Goal: Task Accomplishment & Management: Use online tool/utility

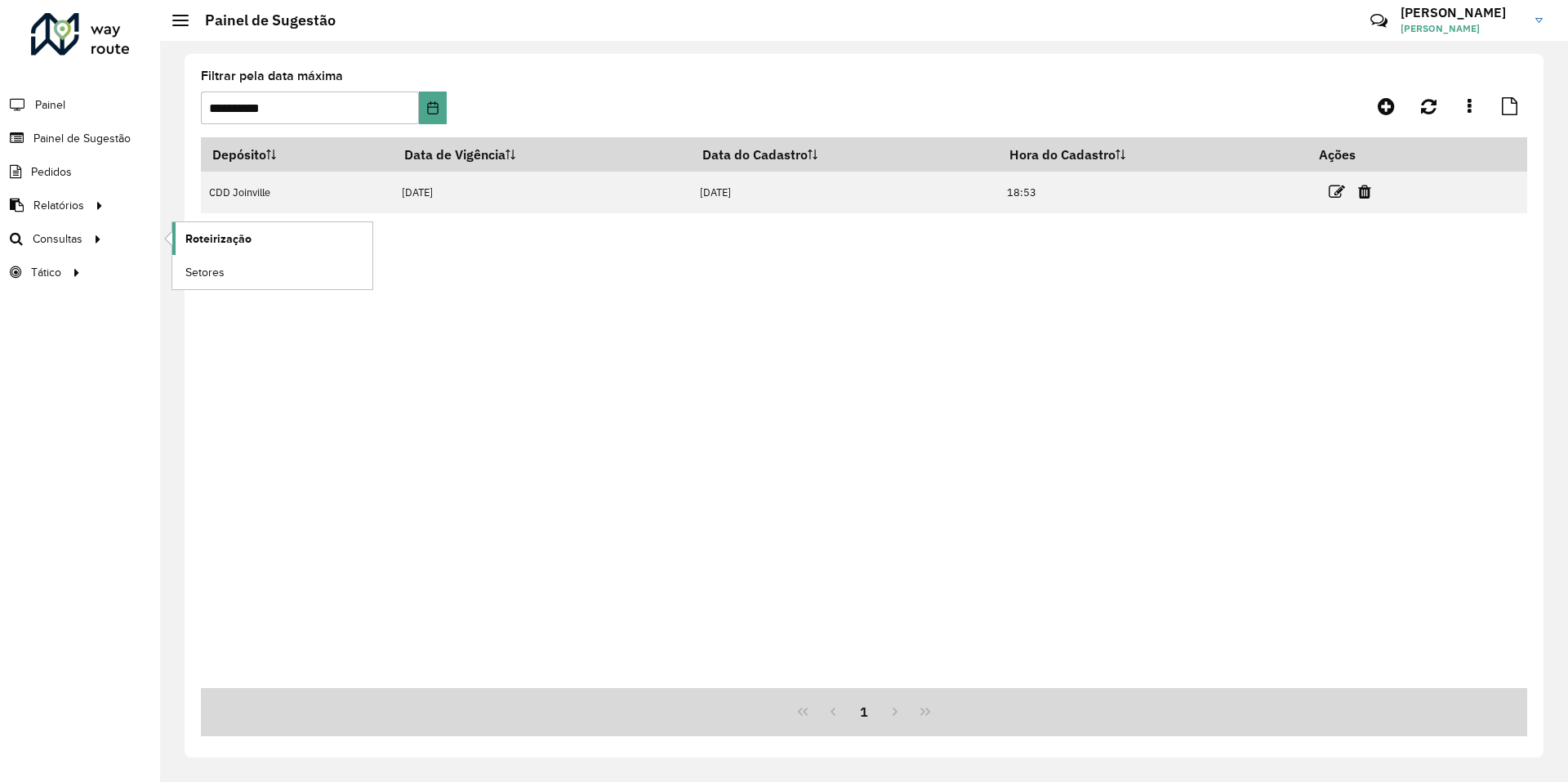
click at [205, 237] on span "Roteirização" at bounding box center [218, 239] width 66 height 17
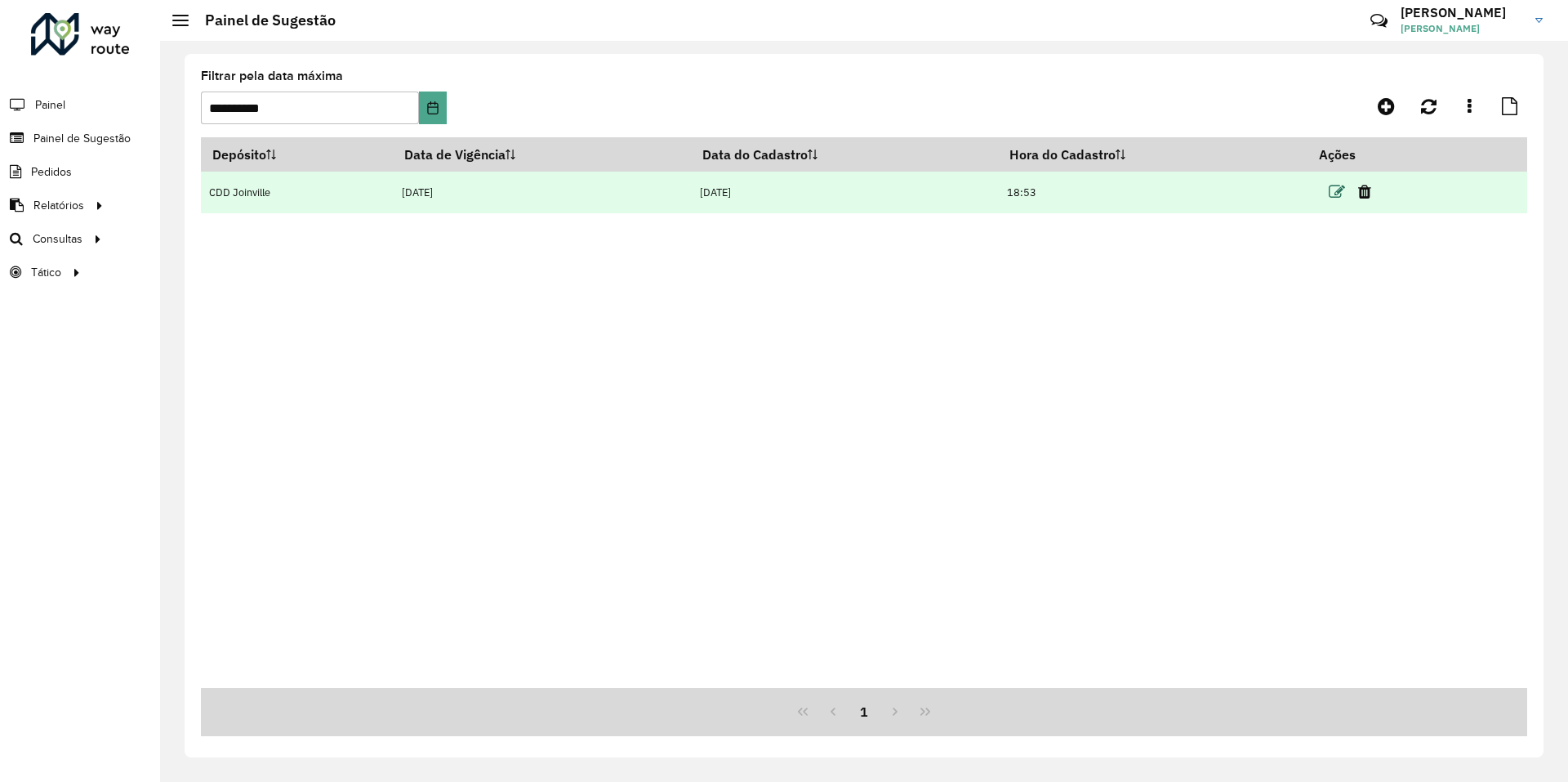
click at [1335, 193] on icon at bounding box center [1336, 192] width 17 height 17
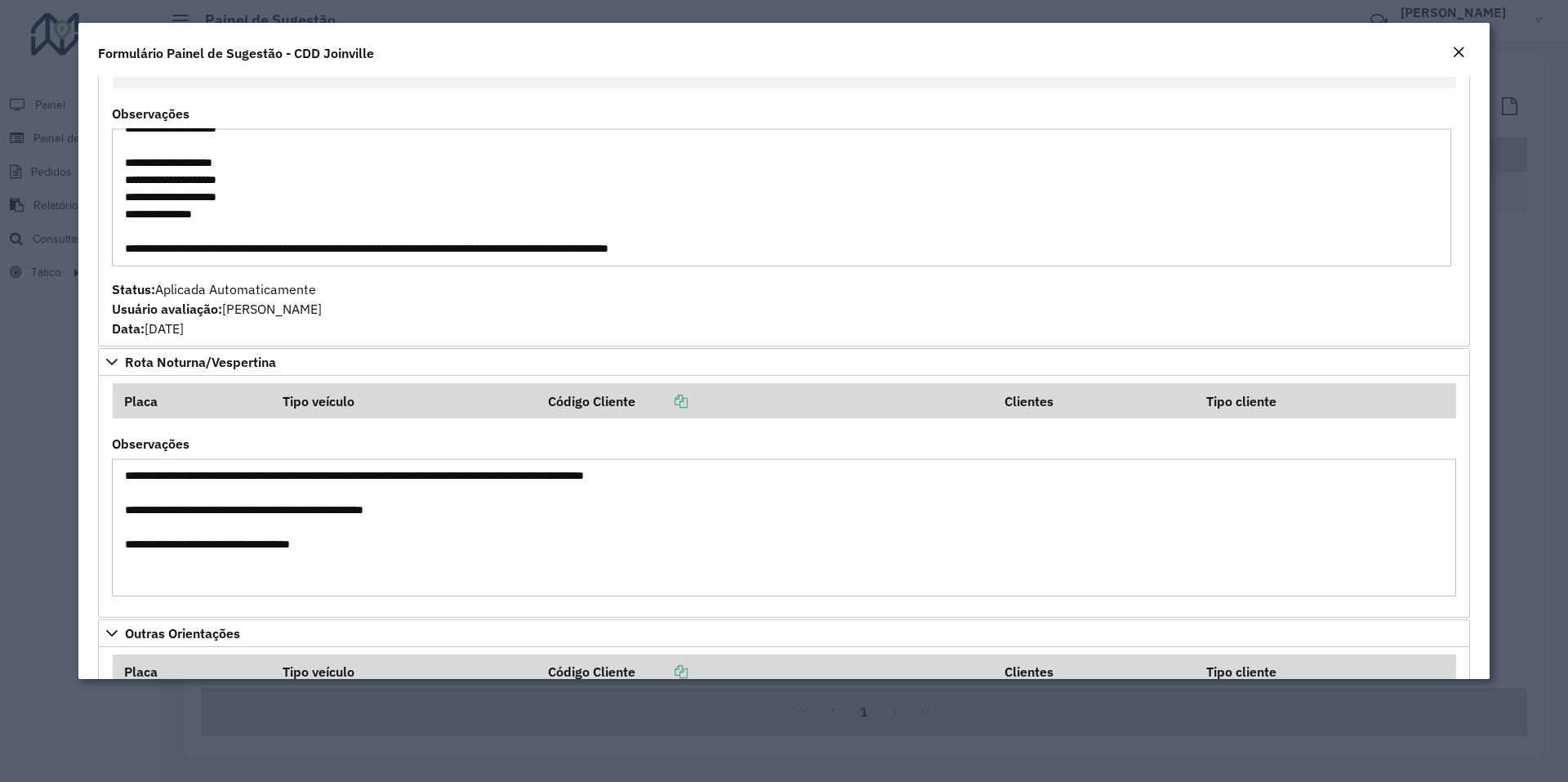
scroll to position [409, 0]
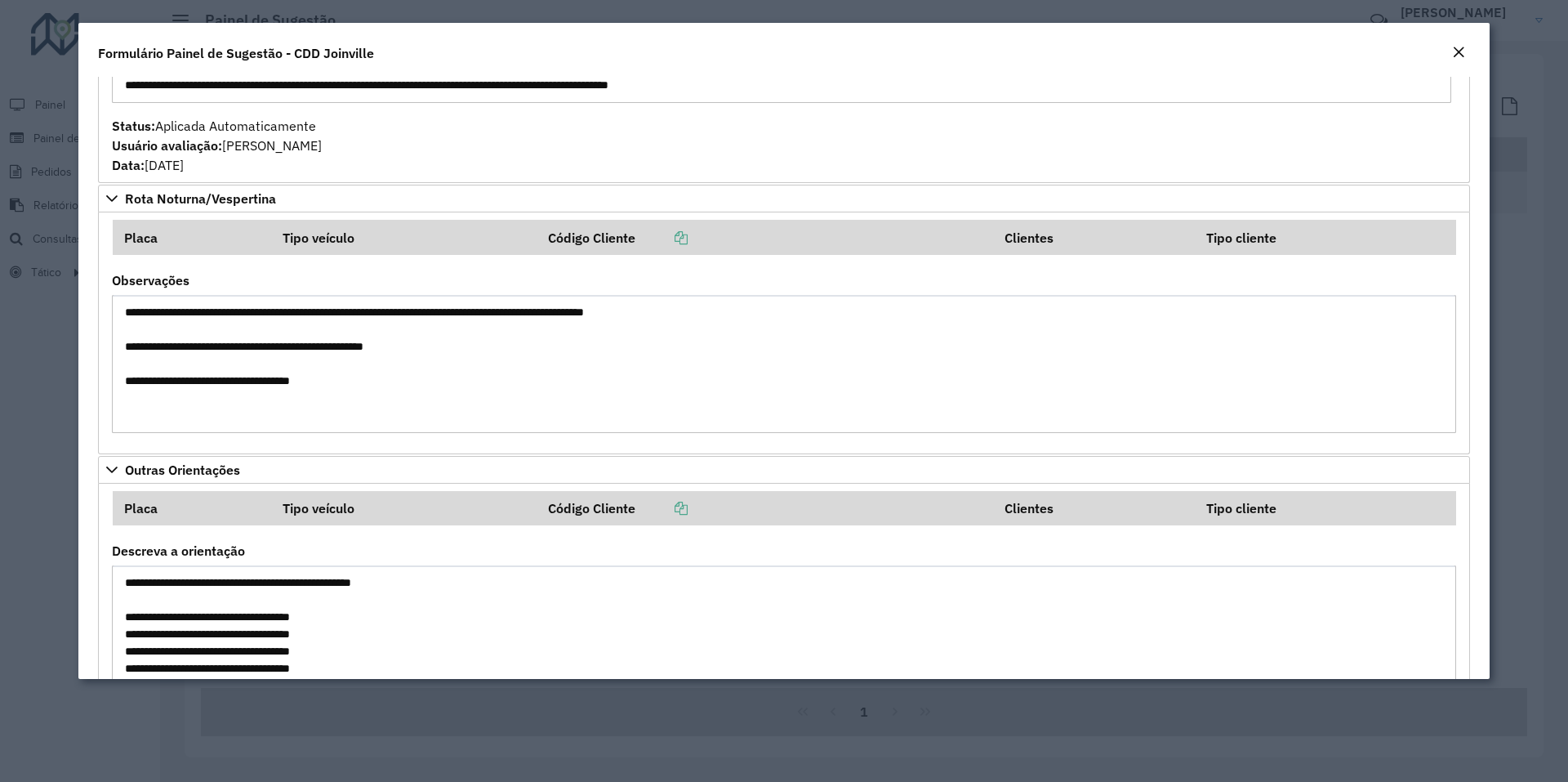
drag, startPoint x: 317, startPoint y: 633, endPoint x: 188, endPoint y: 638, distance: 129.1
click at [188, 638] on textarea "**********" at bounding box center [784, 634] width 1344 height 138
click at [63, 514] on modal-container "**********" at bounding box center [784, 391] width 1568 height 782
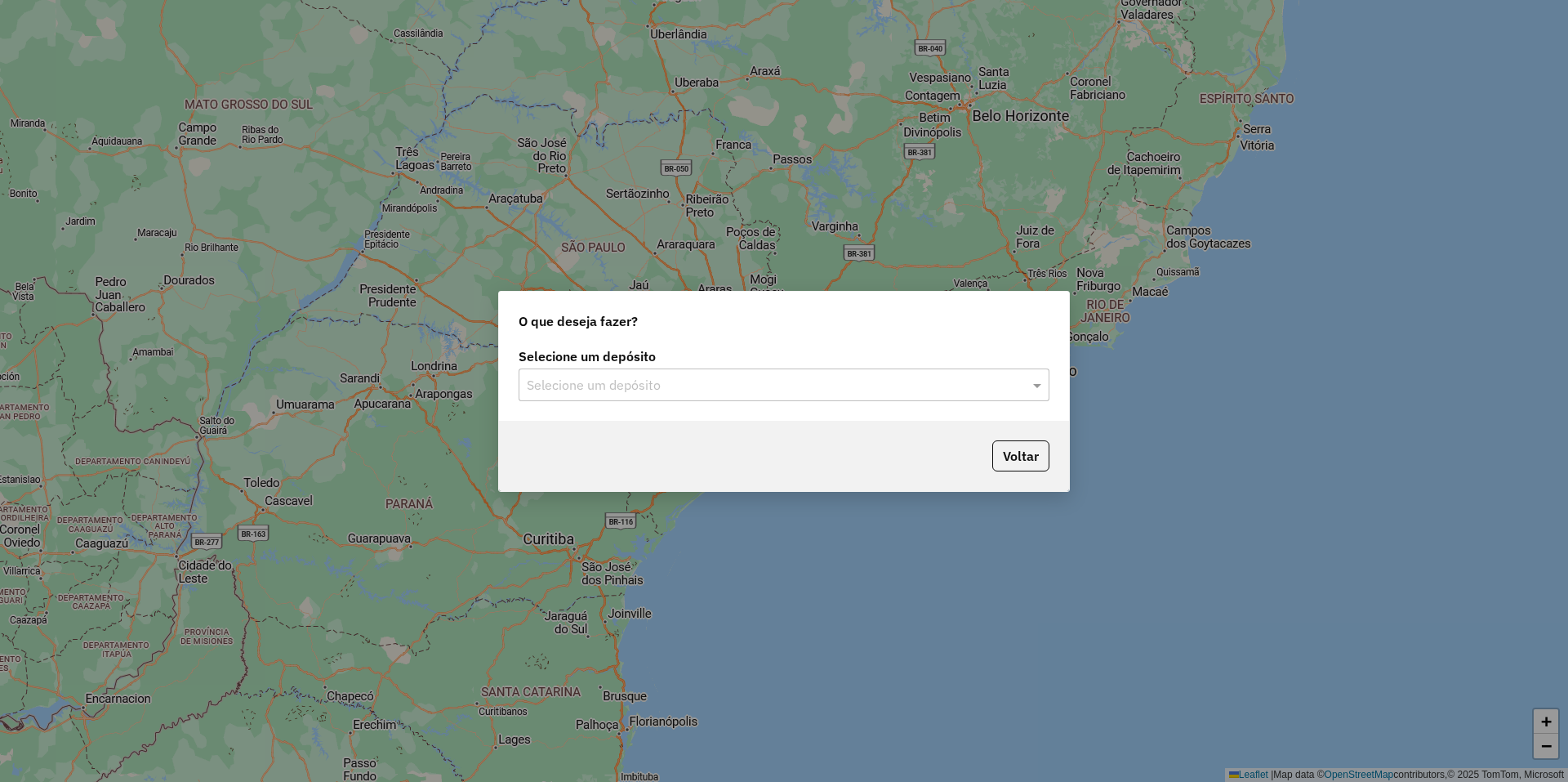
click at [702, 386] on input "text" at bounding box center [767, 386] width 482 height 19
click at [691, 436] on div "CDD Joinville" at bounding box center [784, 432] width 529 height 28
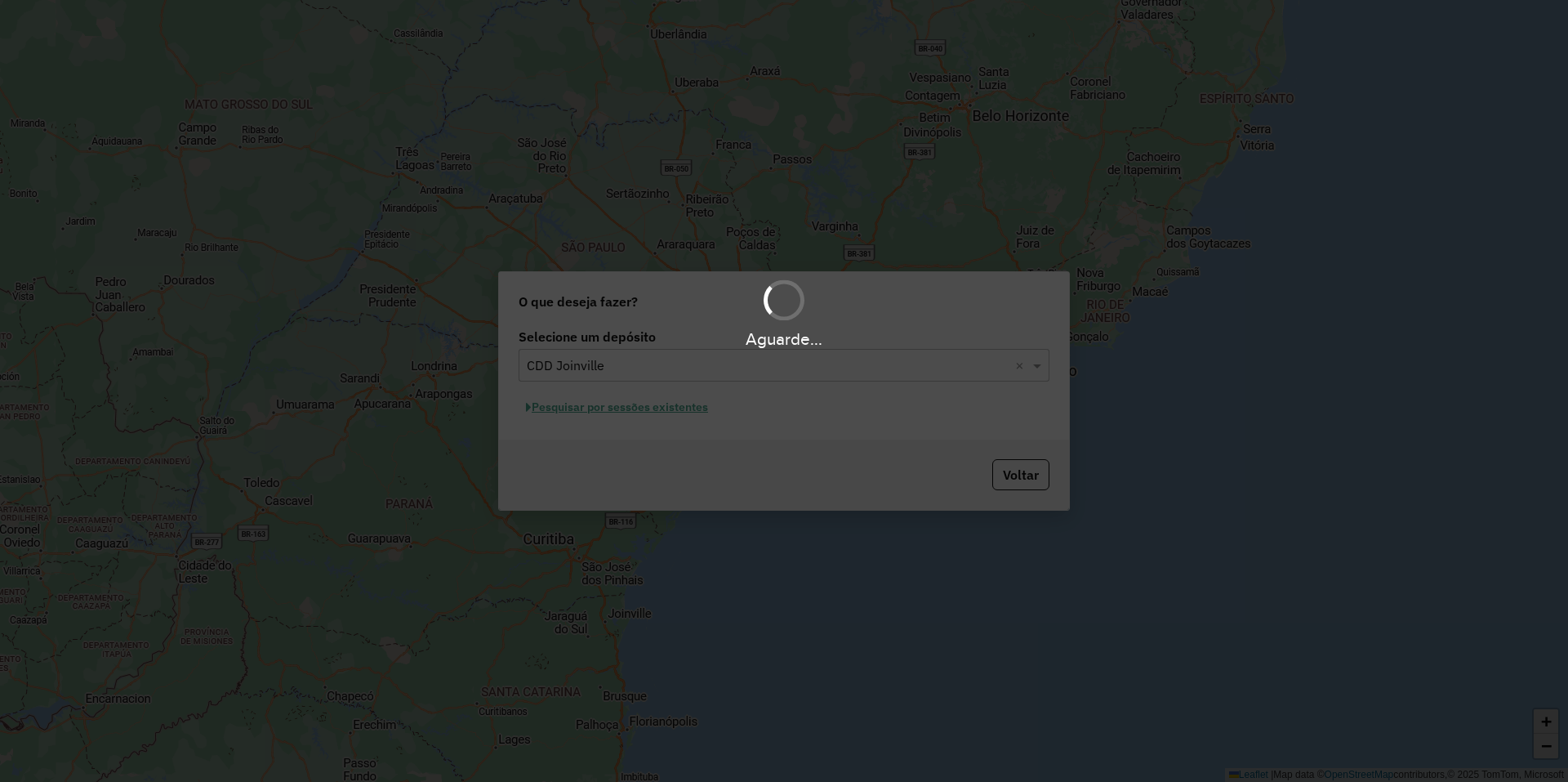
click at [674, 422] on div "Aguarde..." at bounding box center [784, 391] width 1568 height 782
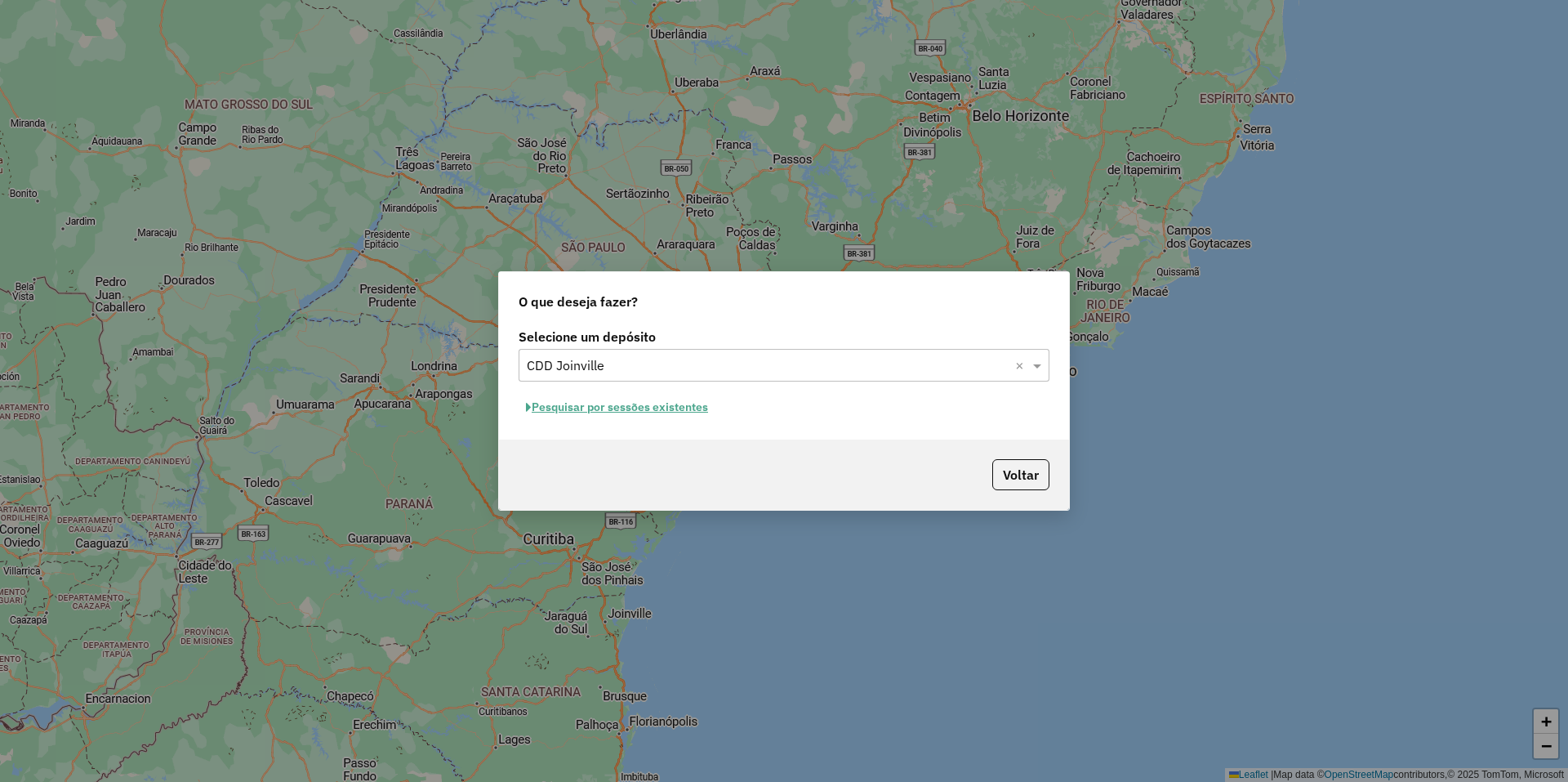
click at [674, 414] on button "Pesquisar por sessões existentes" at bounding box center [617, 407] width 197 height 26
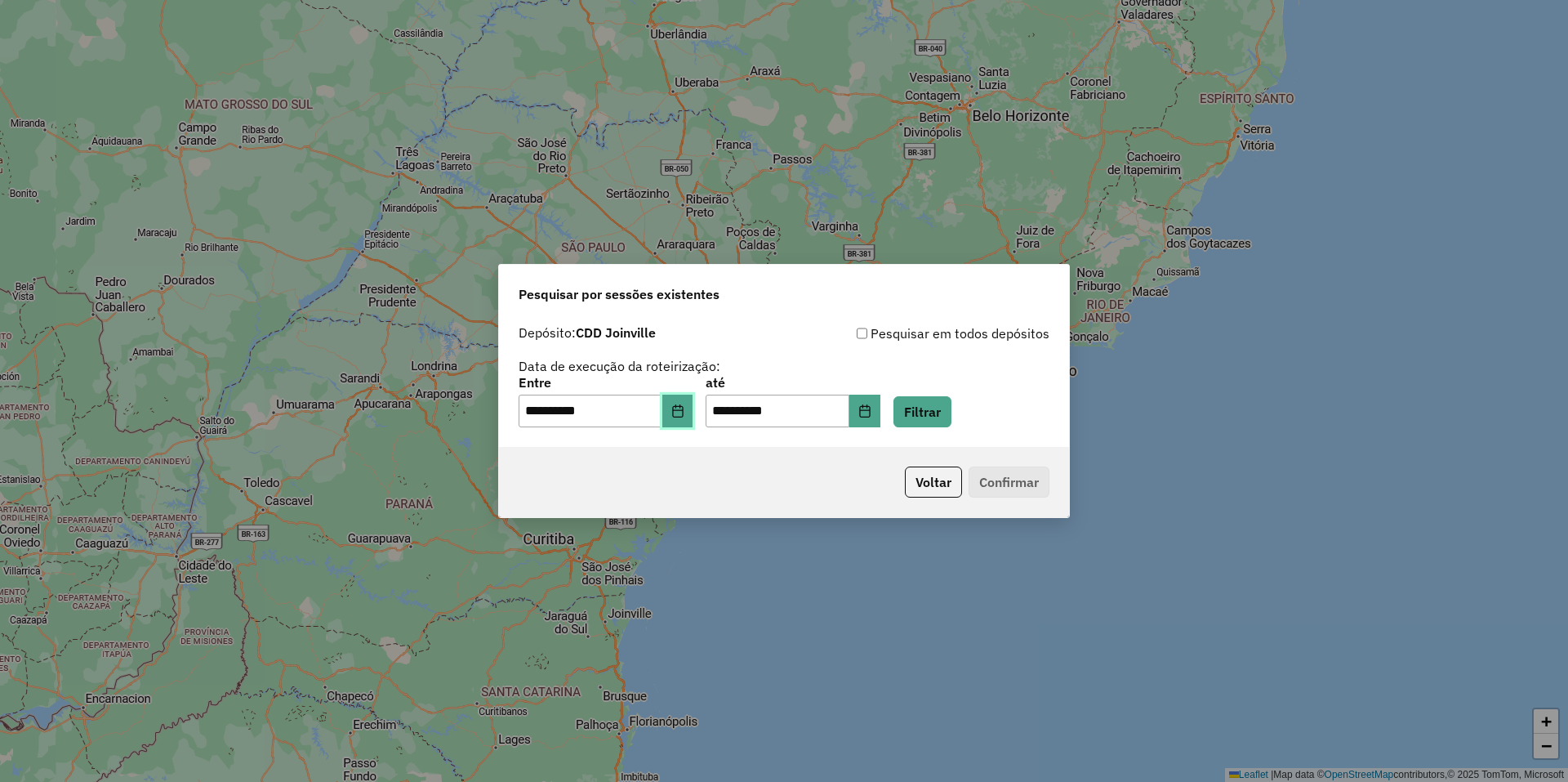
click at [683, 417] on icon "Choose Date" at bounding box center [677, 410] width 13 height 13
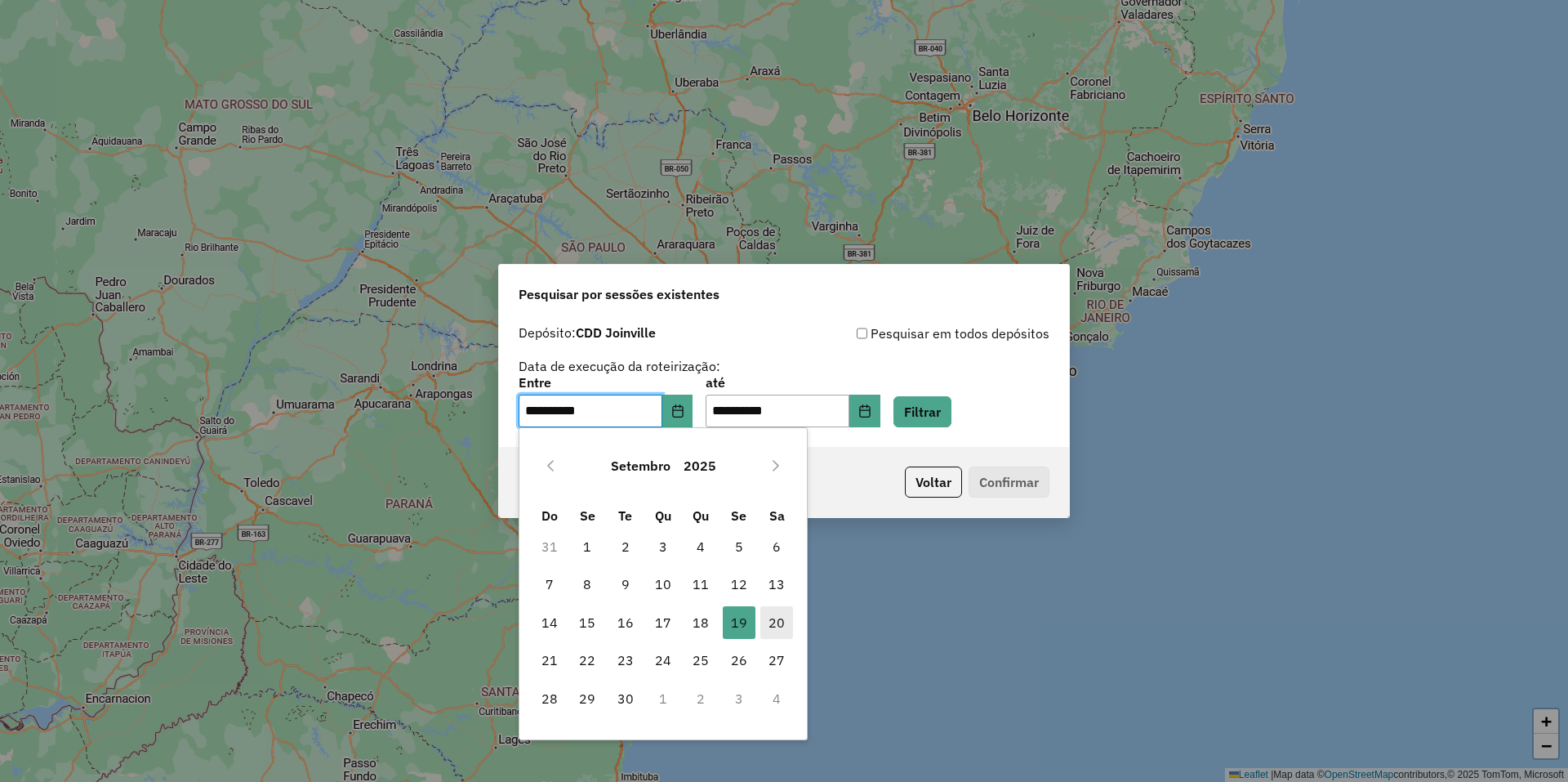
click at [778, 614] on span "20" at bounding box center [776, 622] width 33 height 33
type input "**********"
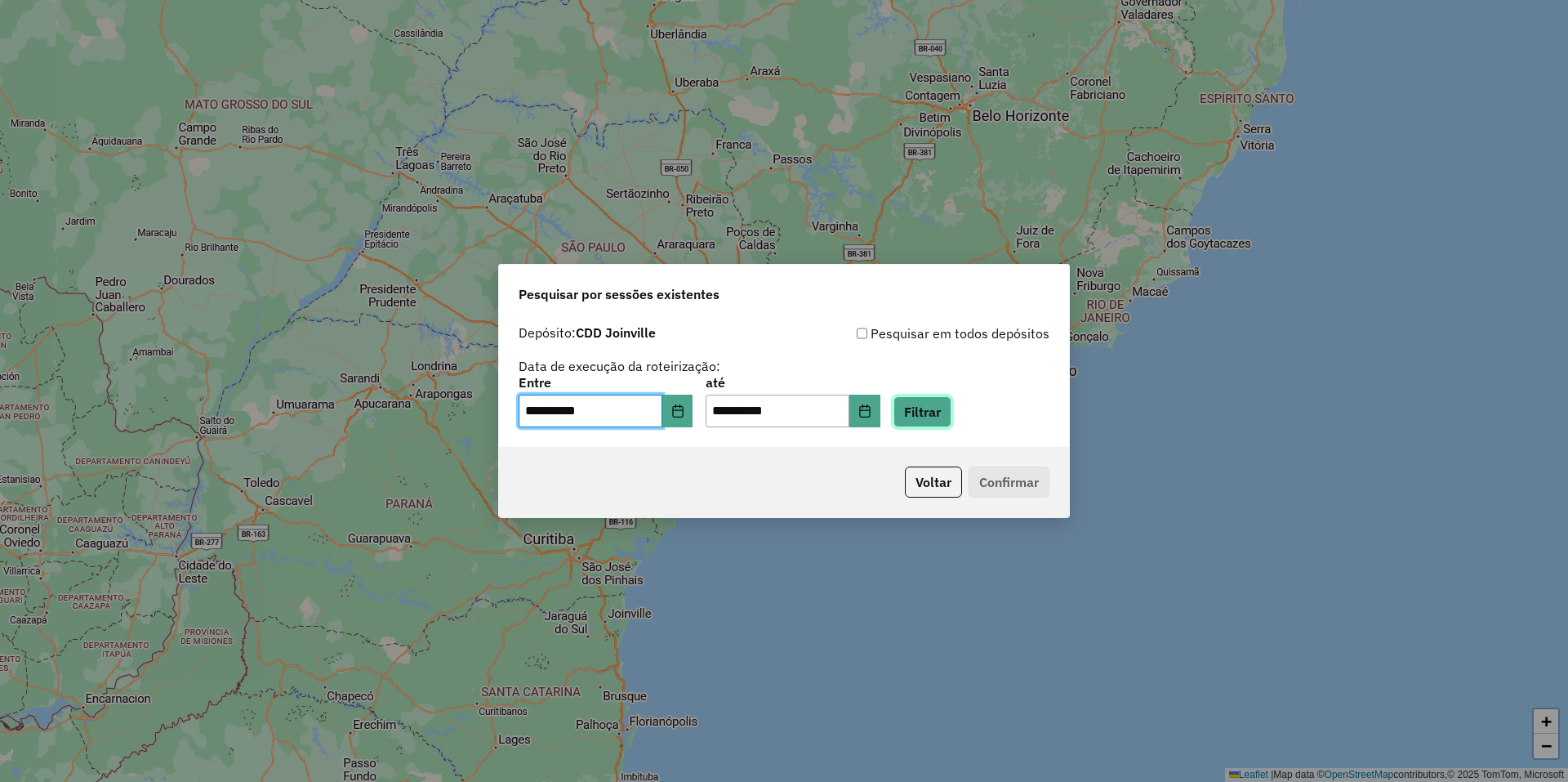
click at [937, 419] on button "Filtrar" at bounding box center [923, 411] width 58 height 31
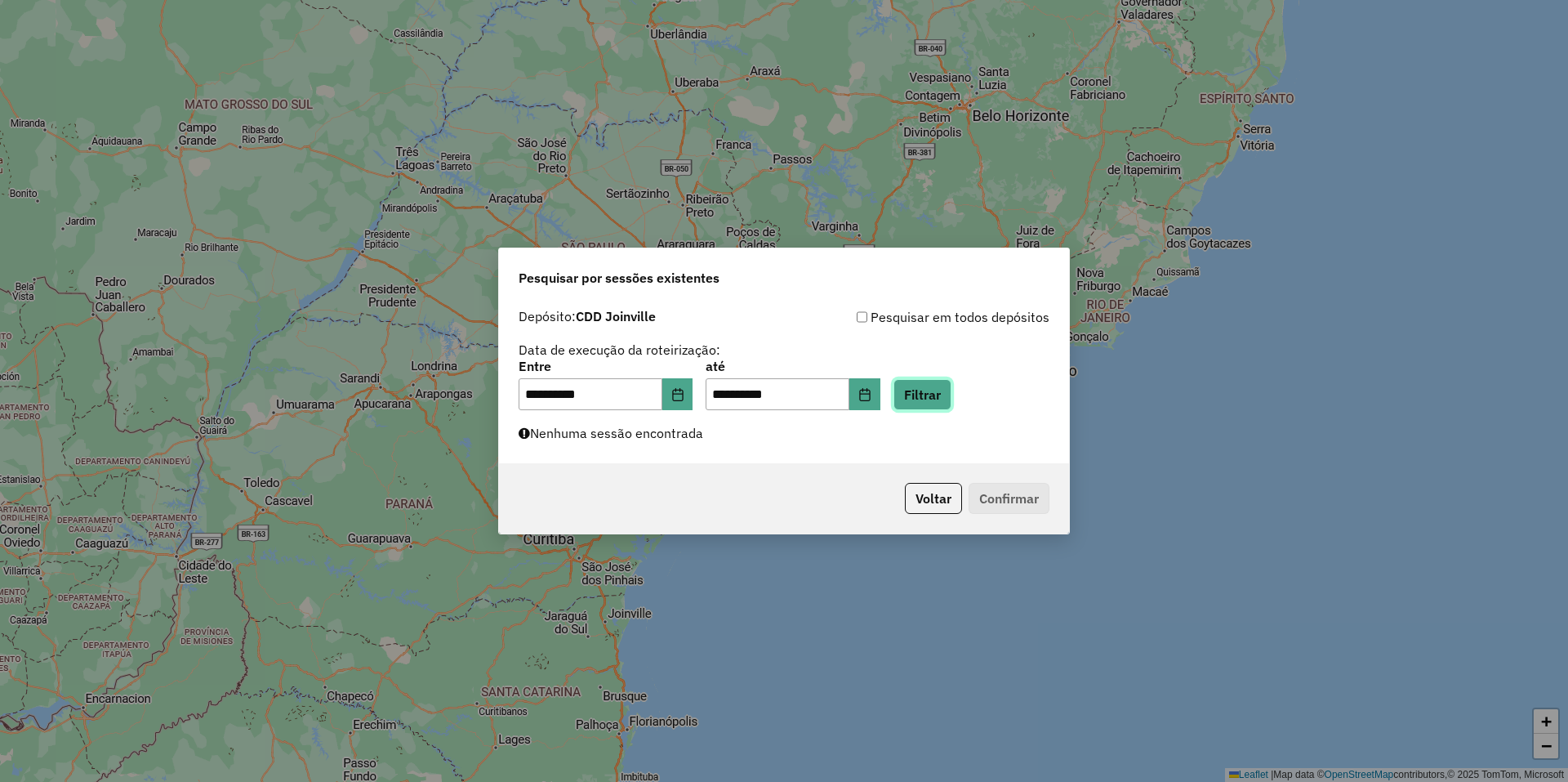
click at [951, 395] on button "Filtrar" at bounding box center [923, 394] width 58 height 31
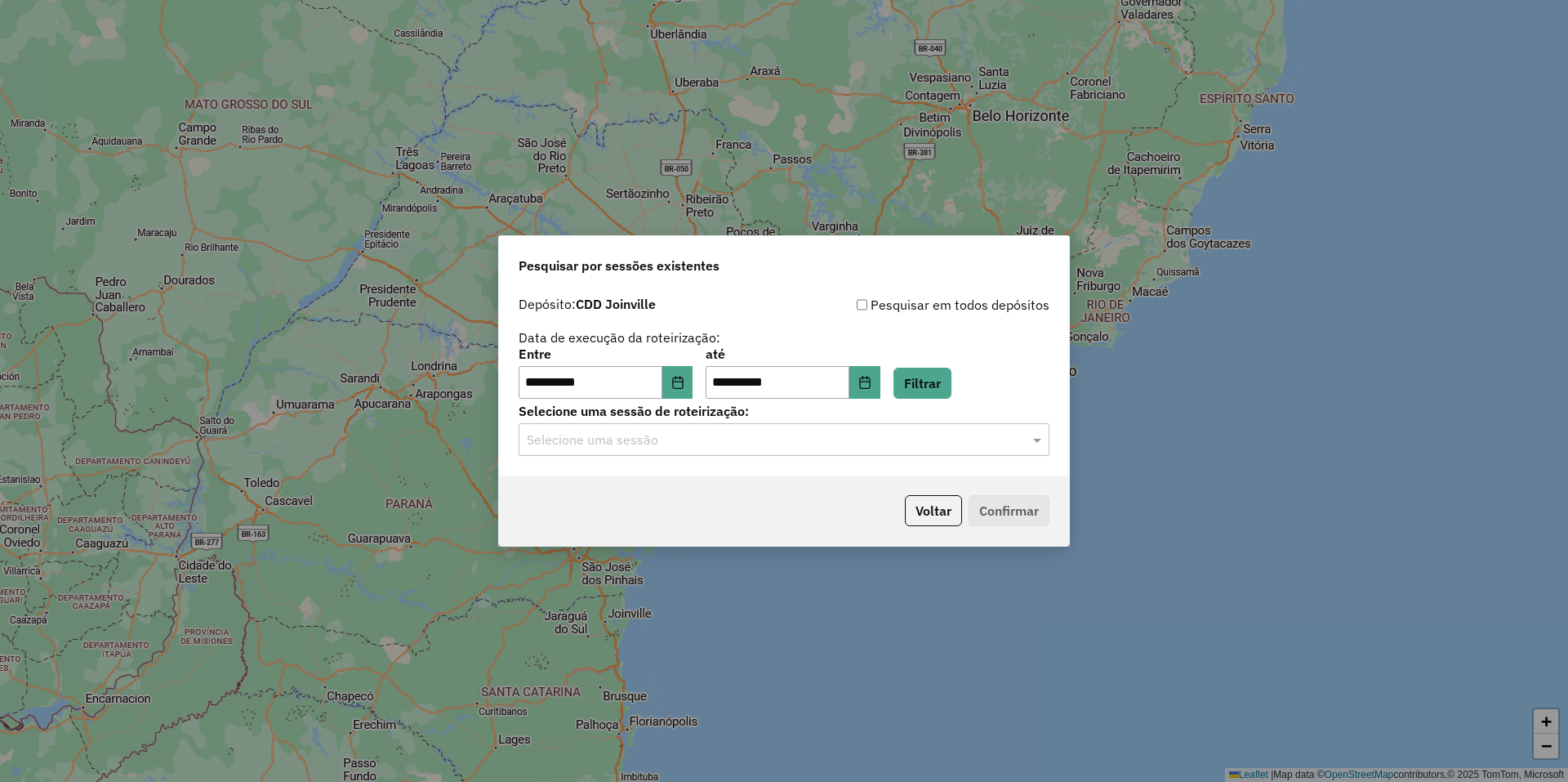
click at [921, 446] on input "text" at bounding box center [767, 440] width 482 height 19
drag, startPoint x: 777, startPoint y: 492, endPoint x: 814, endPoint y: 493, distance: 37.0
click at [776, 492] on div "1279670 - 20/09/2025 20:21" at bounding box center [784, 487] width 529 height 28
click at [1013, 504] on button "Confirmar" at bounding box center [1009, 510] width 81 height 31
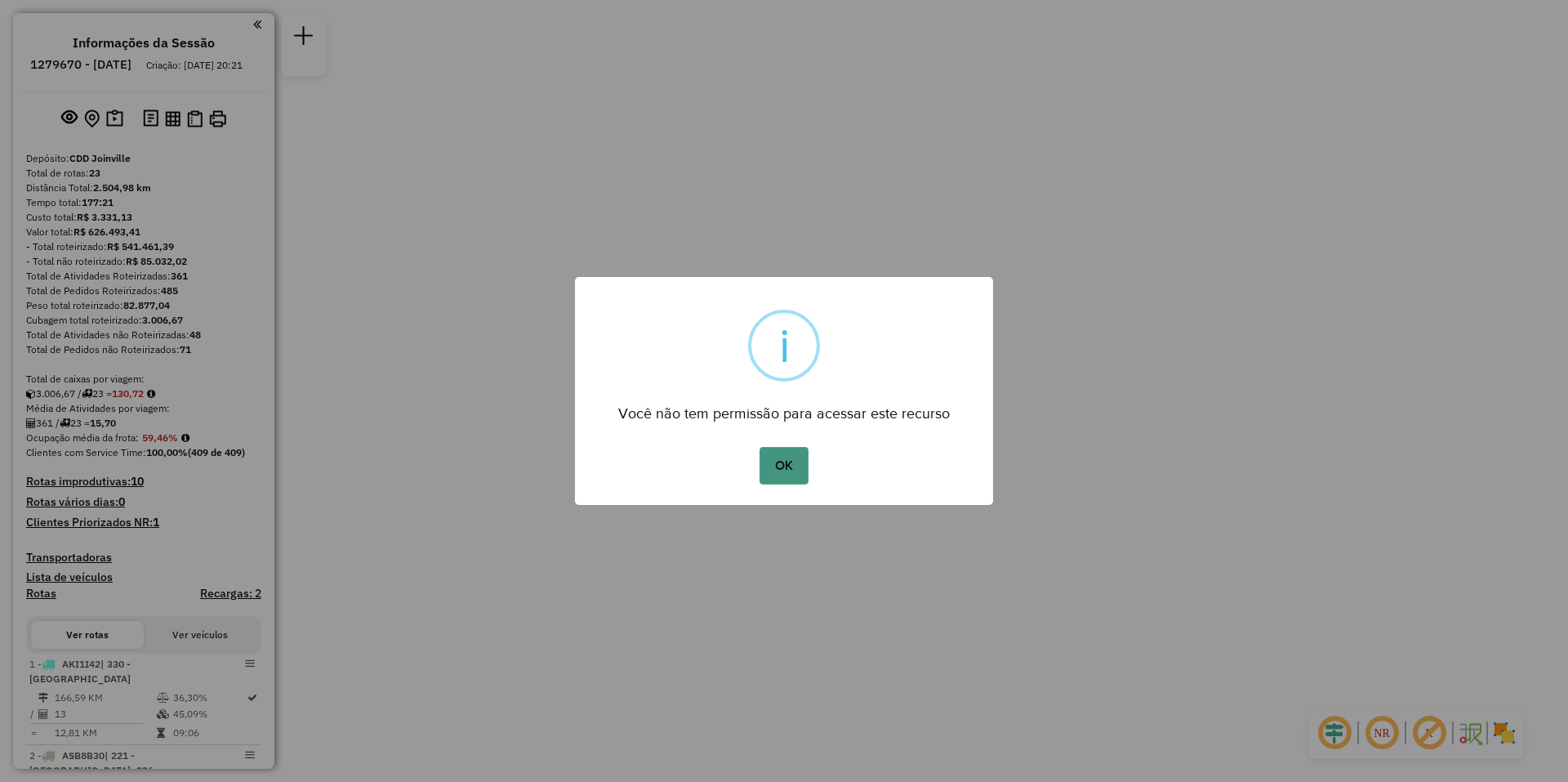
click at [785, 471] on button "OK" at bounding box center [784, 465] width 48 height 38
click at [777, 478] on button "OK" at bounding box center [784, 465] width 48 height 38
click at [760, 446] on button "OK" at bounding box center [784, 465] width 48 height 38
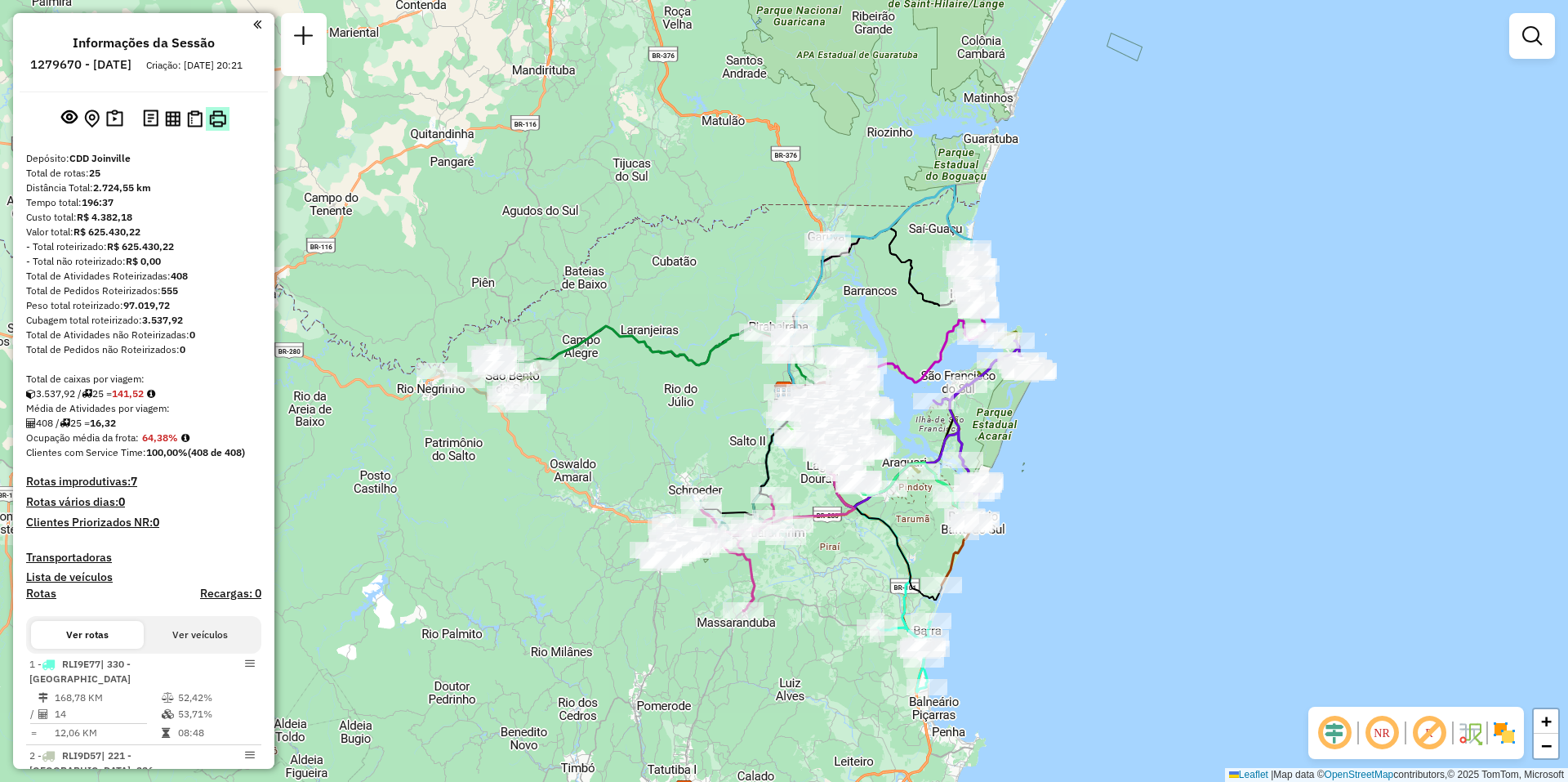
click at [217, 128] on img at bounding box center [217, 118] width 17 height 17
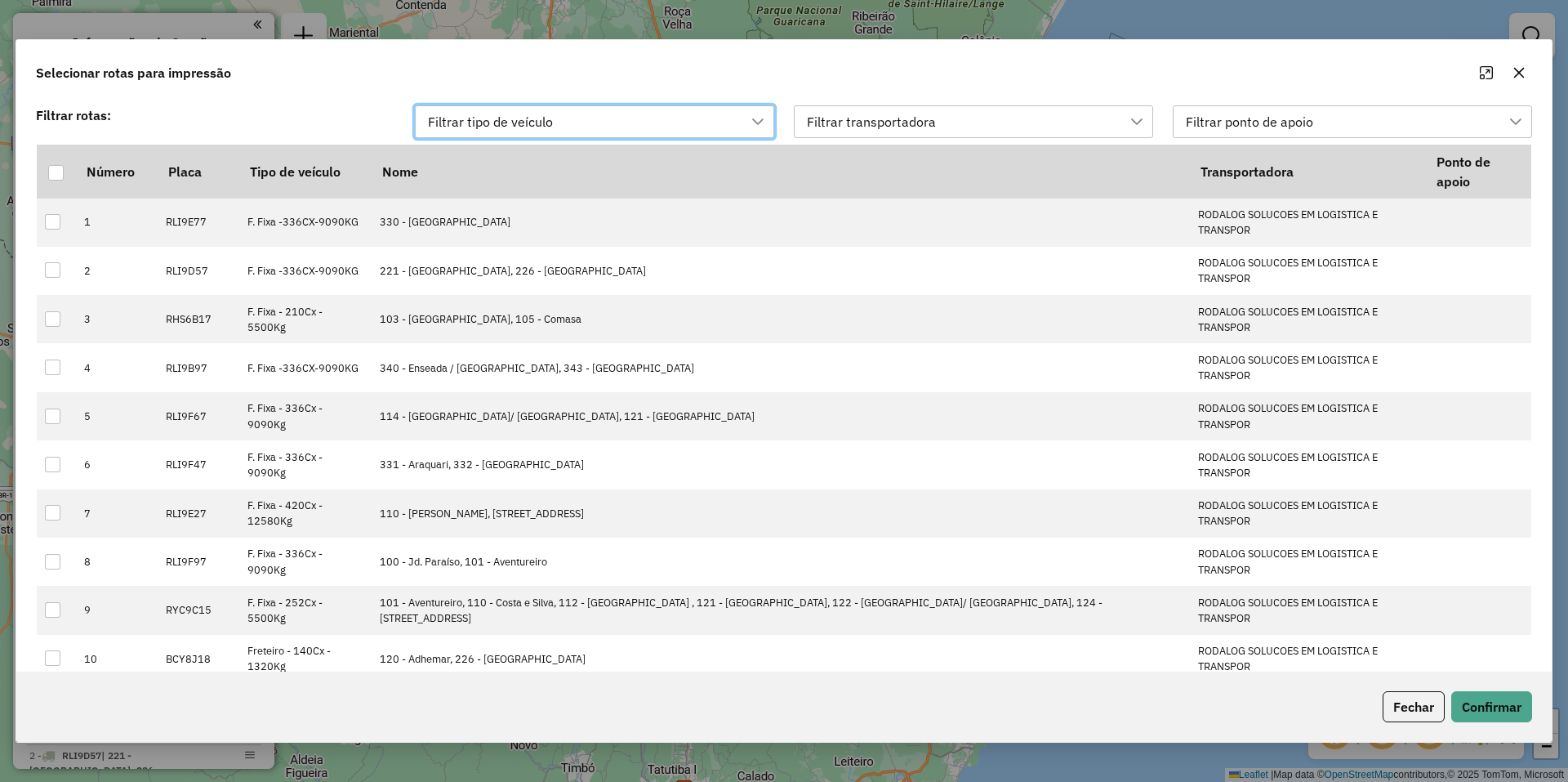
drag, startPoint x: 1057, startPoint y: 121, endPoint x: 1046, endPoint y: 129, distance: 13.6
click at [1054, 123] on div "Filtrar transportadora" at bounding box center [961, 122] width 320 height 31
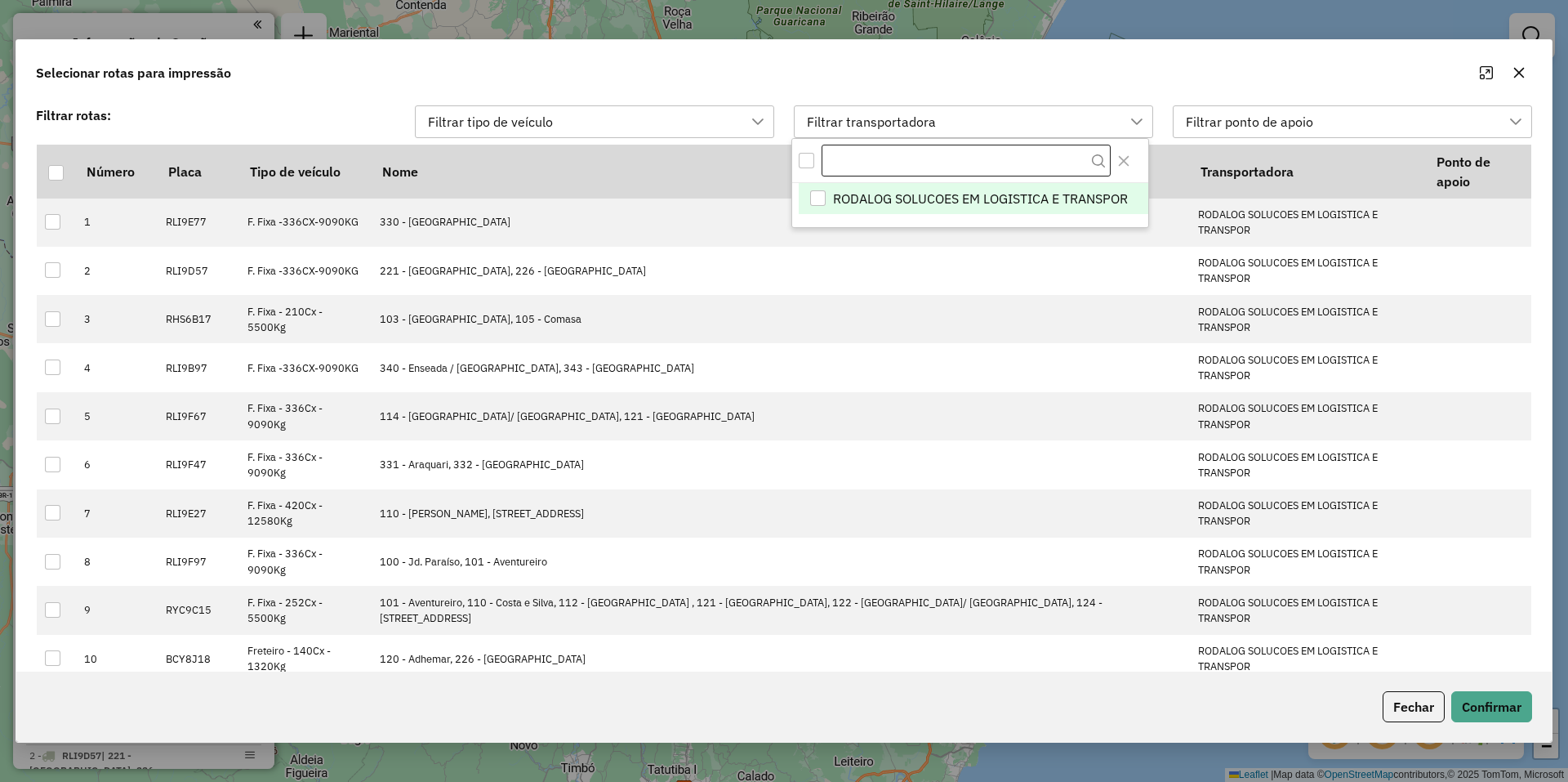
scroll to position [12, 74]
click at [896, 199] on span "RODALOG SOLUCOES EM LOGISTICA E TRANSPOR" at bounding box center [980, 198] width 295 height 19
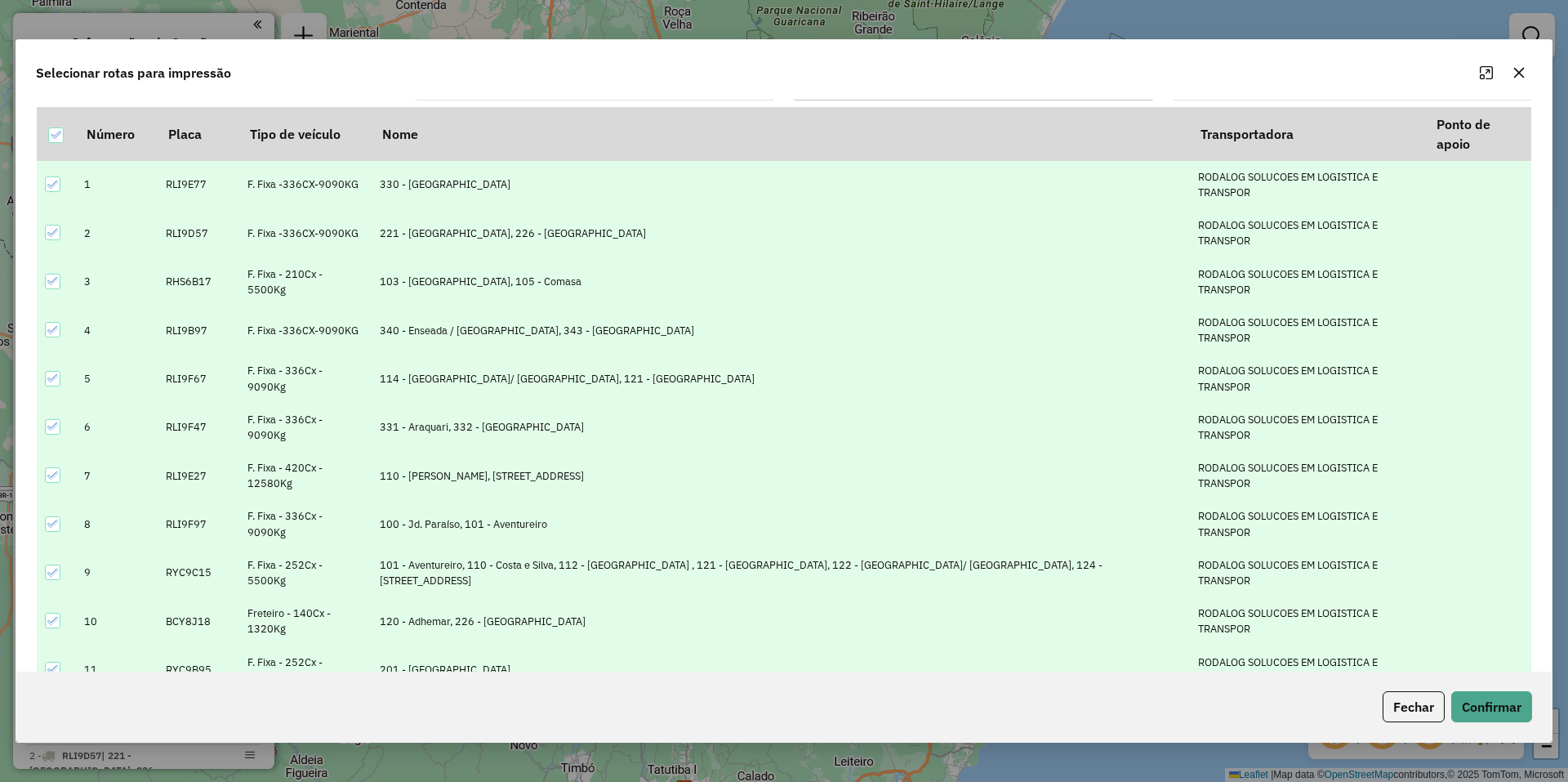
scroll to position [0, 0]
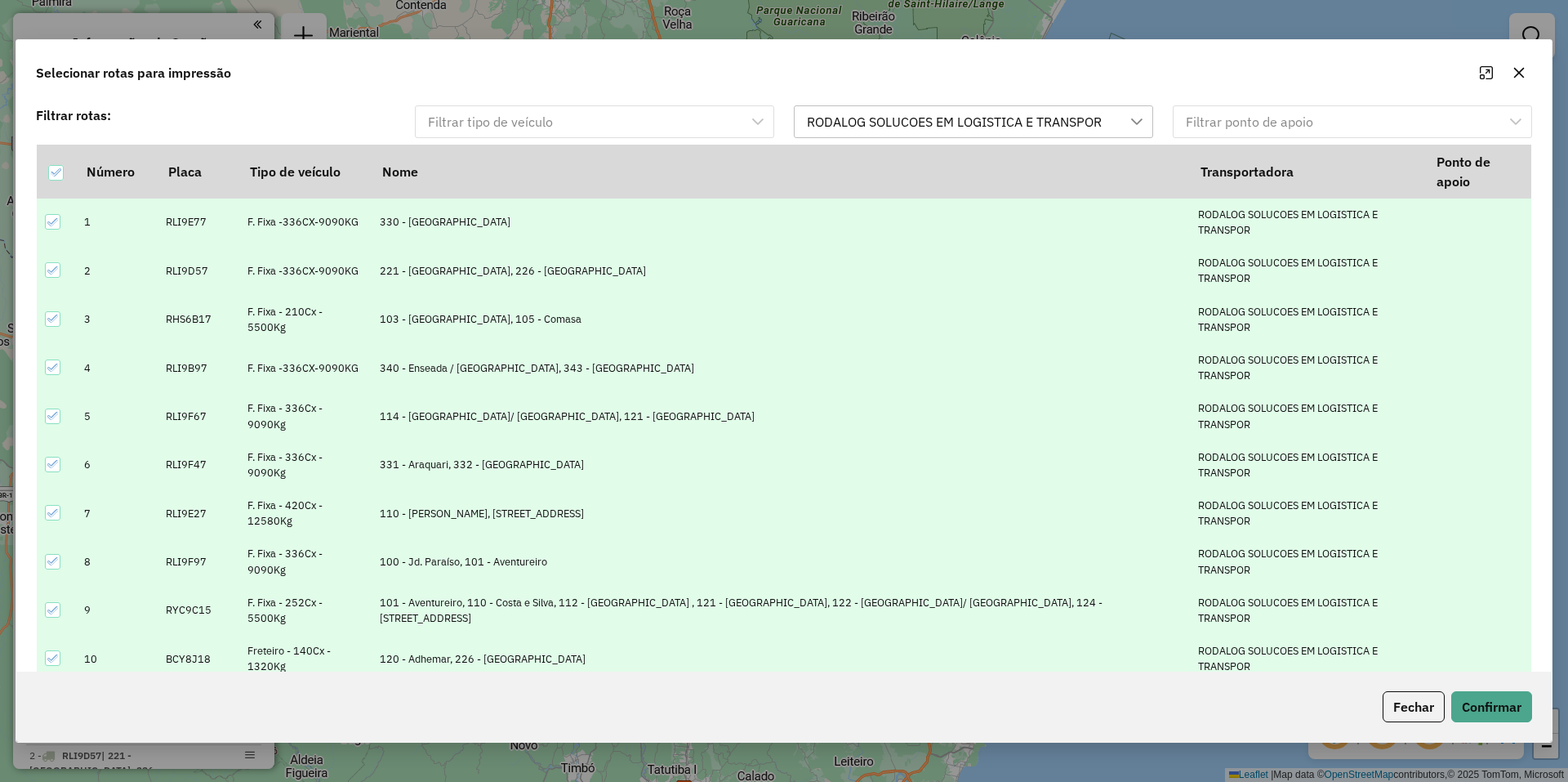
click at [1513, 69] on icon "button" at bounding box center [1519, 72] width 13 height 13
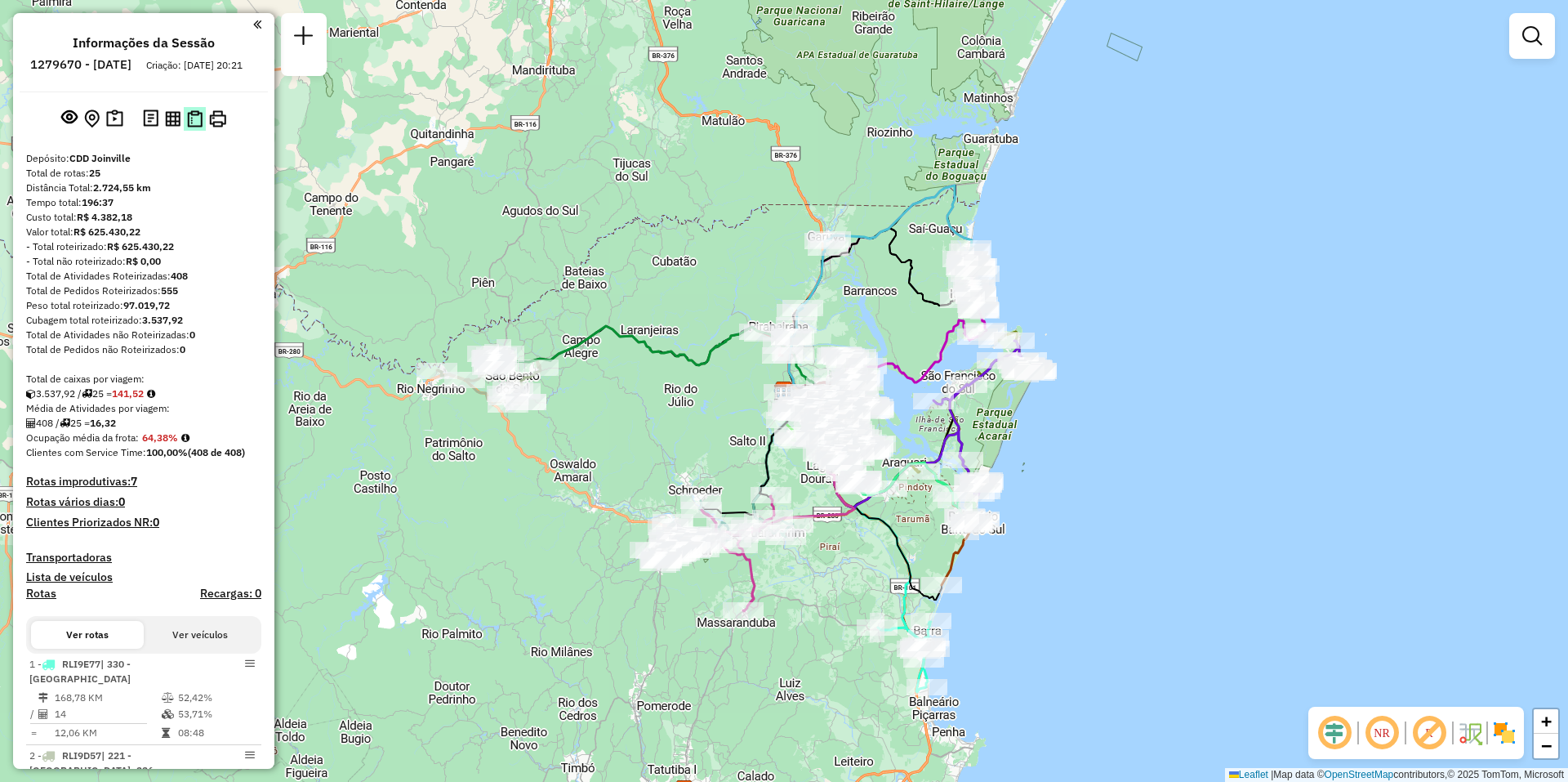
click at [199, 128] on img at bounding box center [195, 118] width 16 height 17
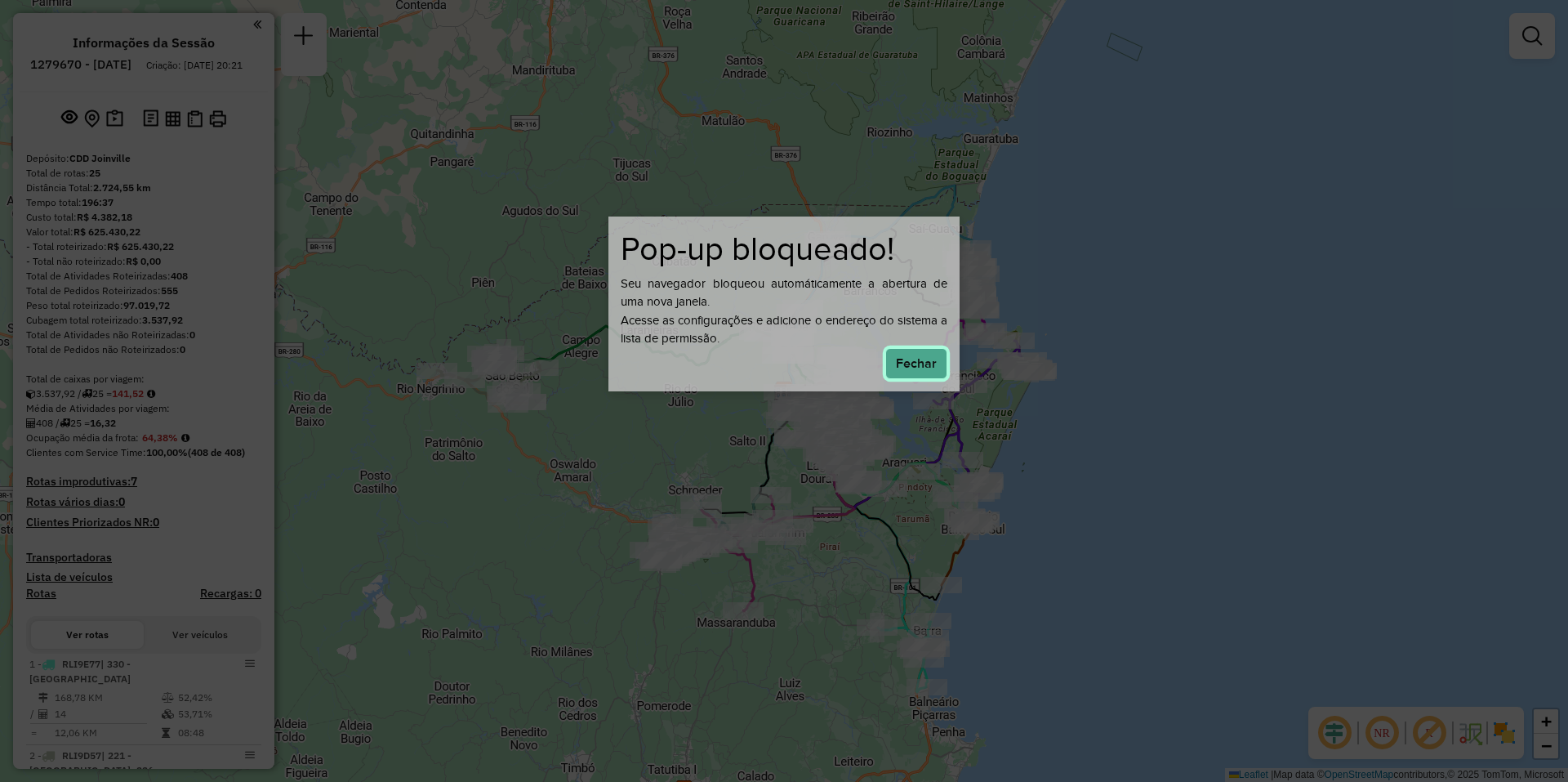
click at [931, 368] on button "Fechar" at bounding box center [916, 363] width 62 height 31
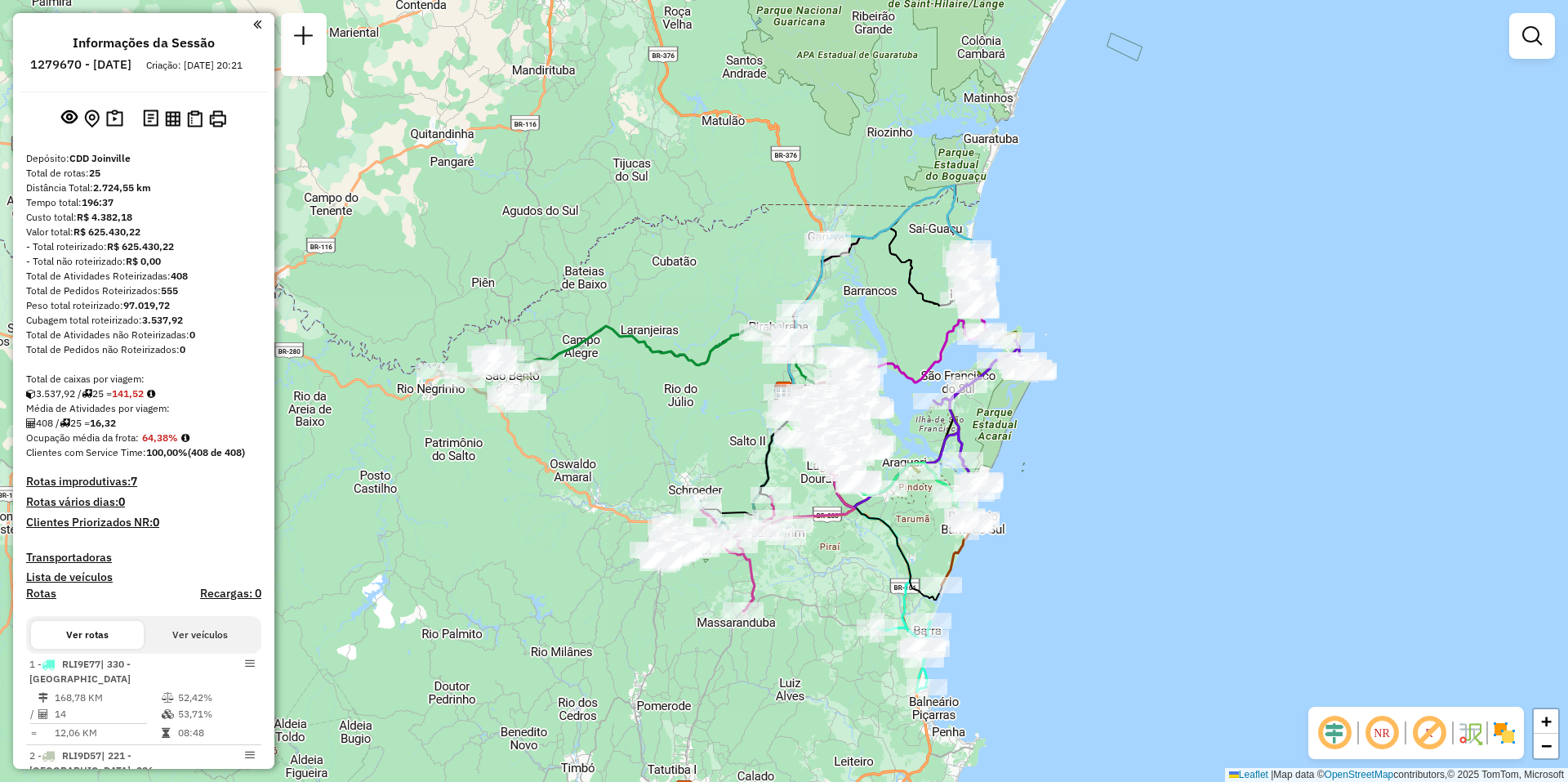
click at [228, 131] on div at bounding box center [144, 119] width 248 height 26
click at [219, 128] on img at bounding box center [217, 118] width 17 height 17
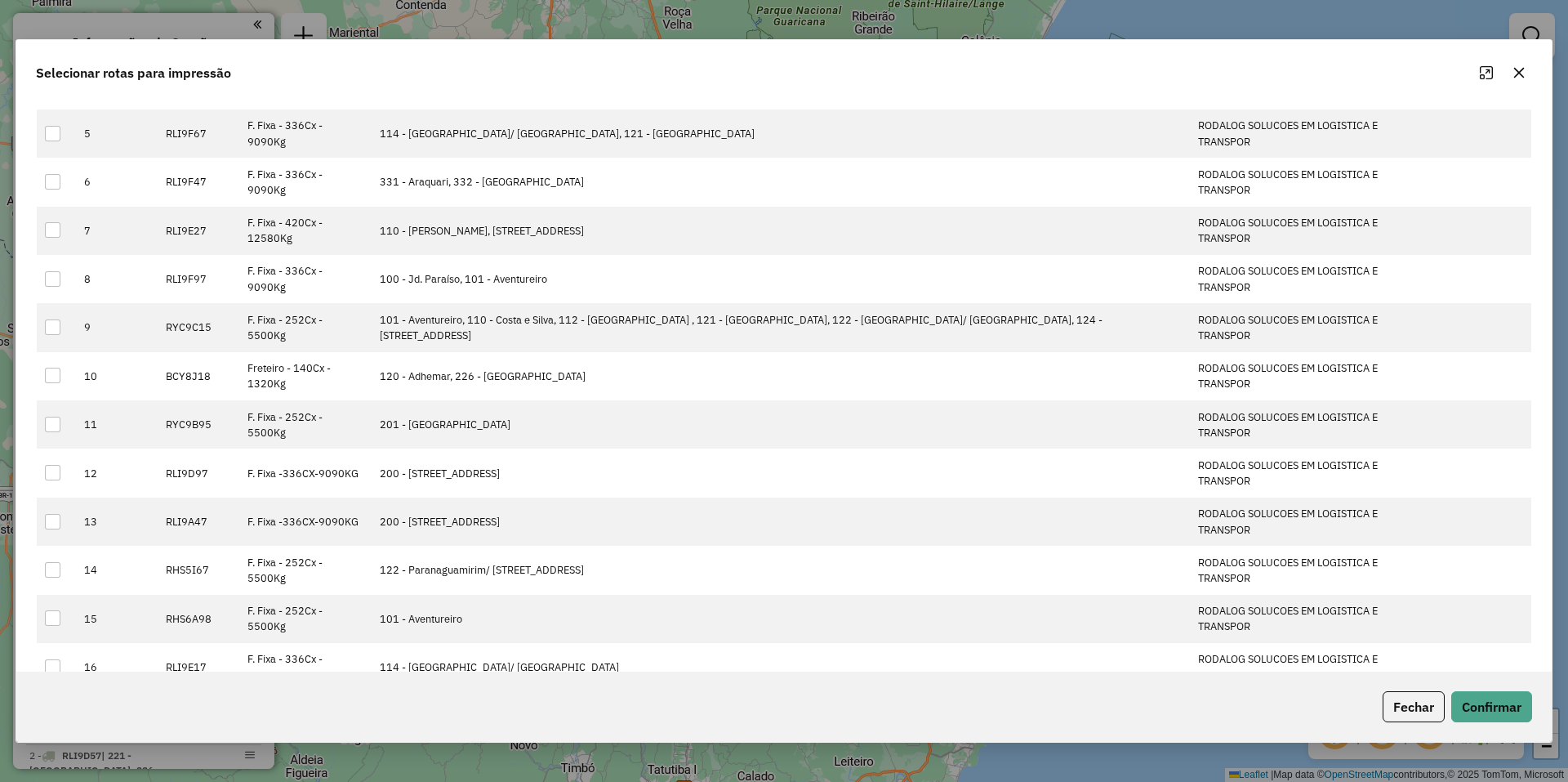
scroll to position [119, 0]
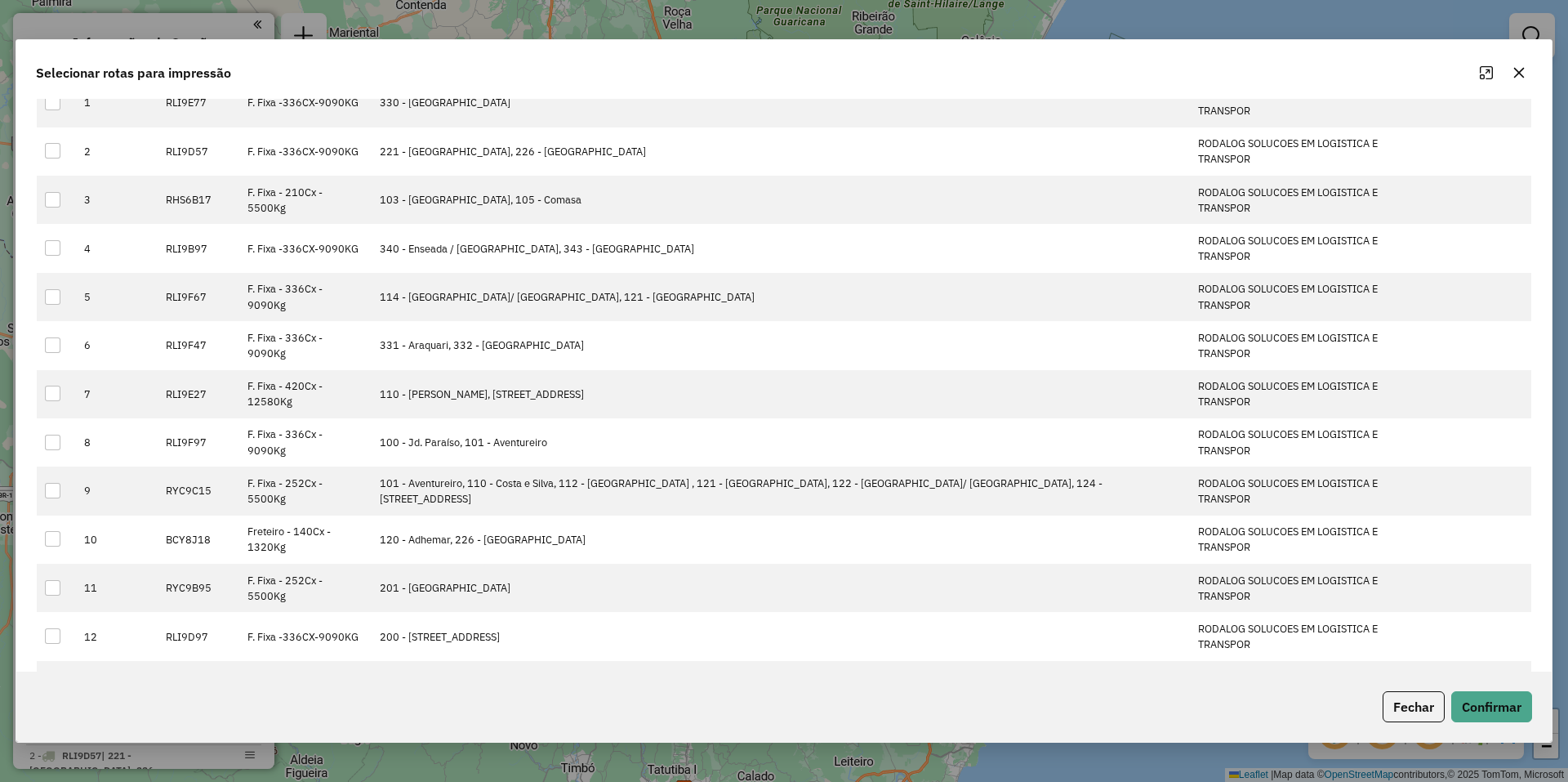
click at [464, 16] on div "Selecionar rotas para impressão Filtrar rotas: Filtrar tipo de veículo Filtrar …" at bounding box center [784, 391] width 1568 height 782
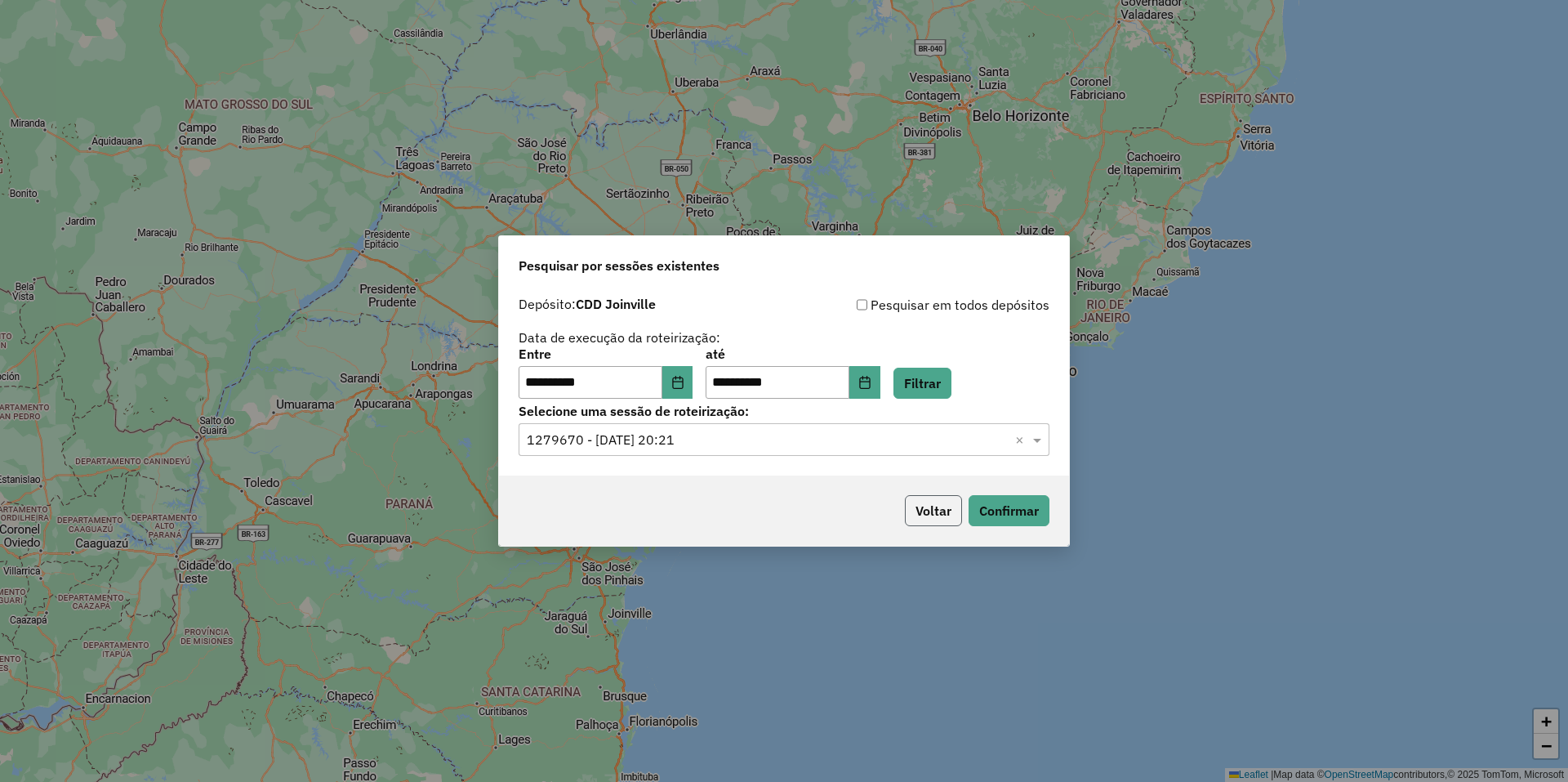
click at [942, 513] on button "Voltar" at bounding box center [933, 510] width 57 height 31
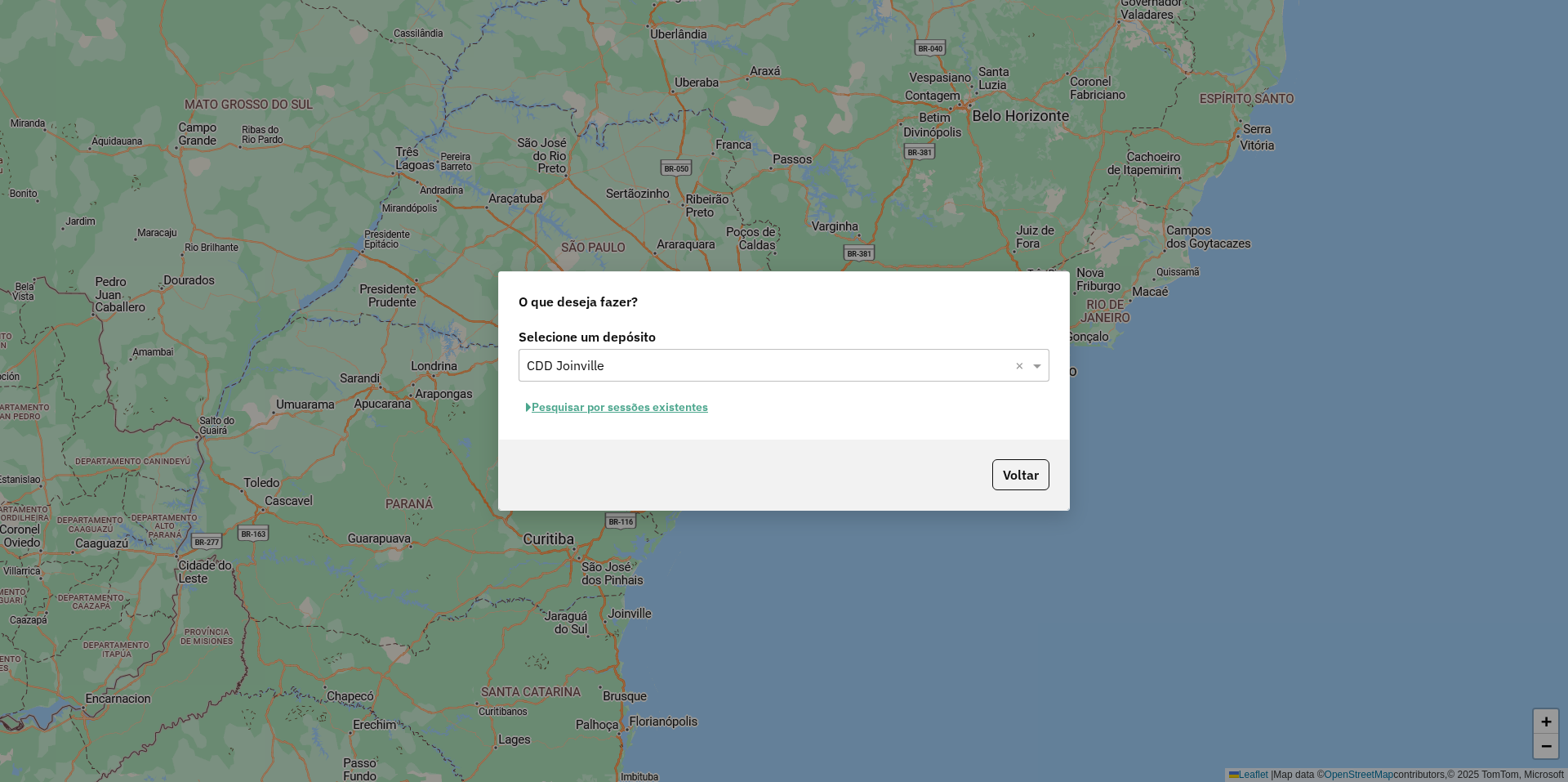
drag, startPoint x: 1032, startPoint y: 458, endPoint x: 1031, endPoint y: 467, distance: 9.1
click at [1033, 459] on div "Voltar" at bounding box center [784, 475] width 570 height 70
click at [1029, 471] on button "Voltar" at bounding box center [1020, 474] width 57 height 31
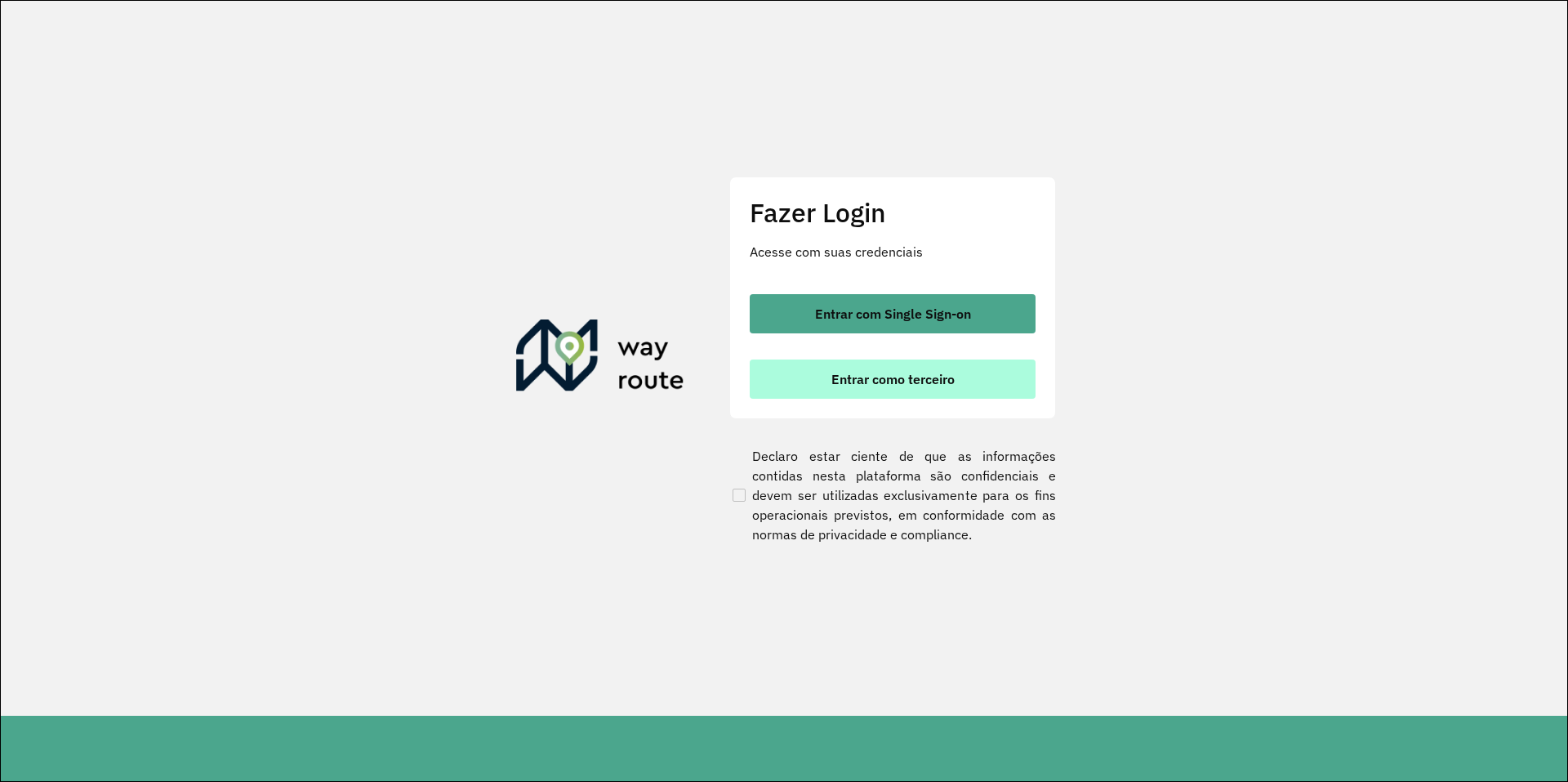
click at [906, 382] on span "Entrar como terceiro" at bounding box center [893, 379] width 123 height 13
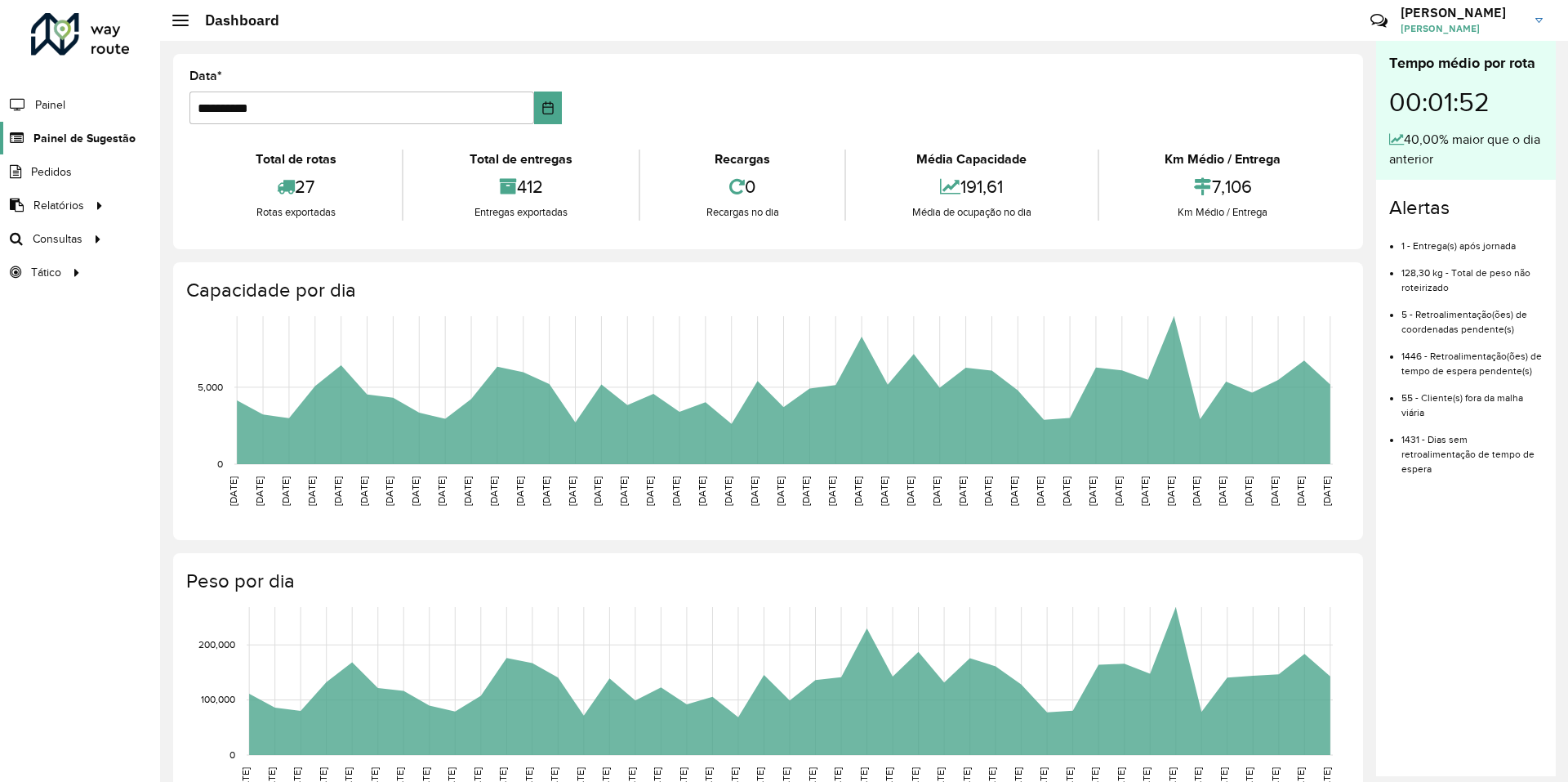
click at [111, 149] on link "Painel de Sugestão" at bounding box center [68, 137] width 136 height 33
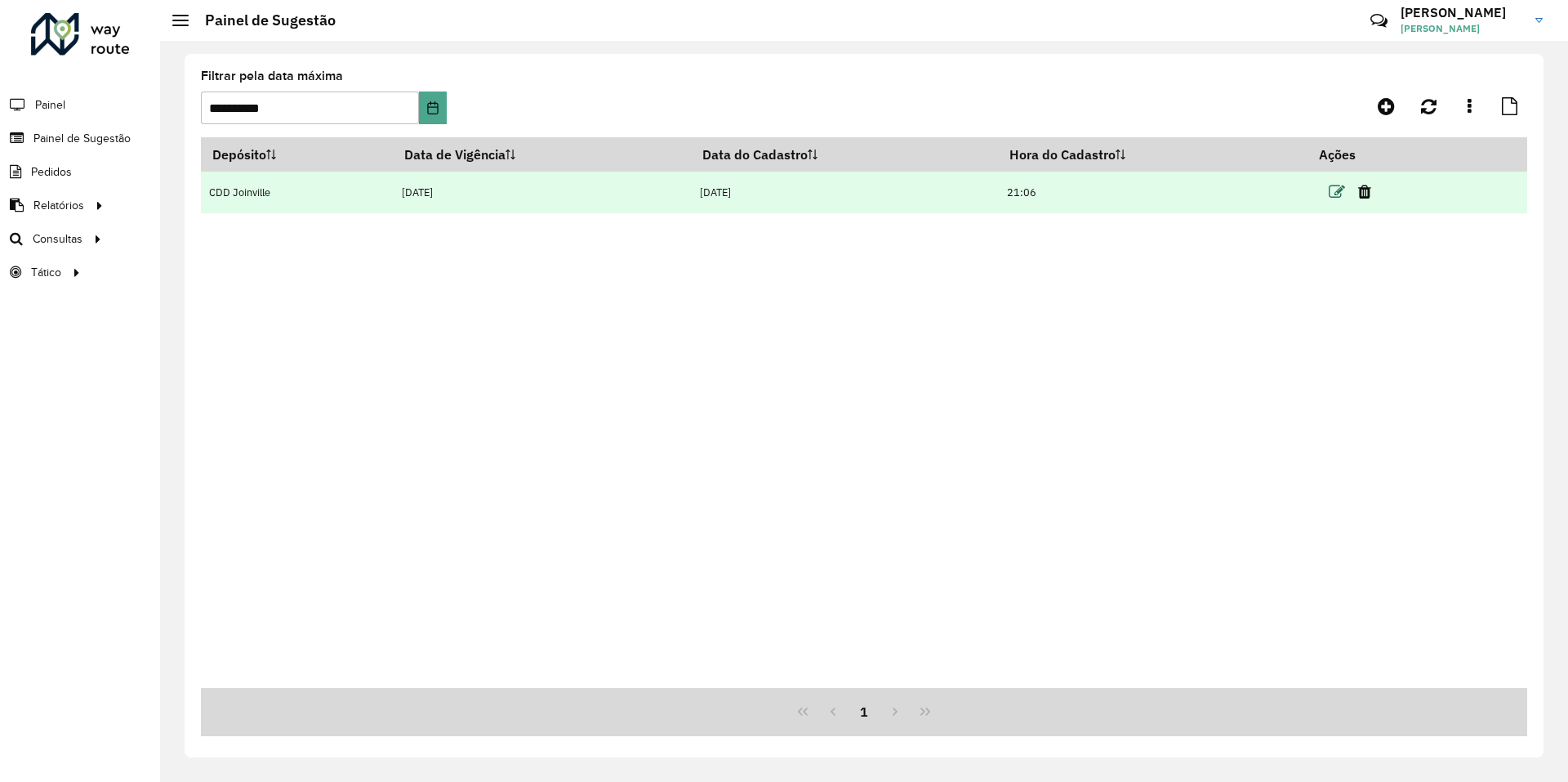
click at [1334, 196] on icon at bounding box center [1336, 192] width 17 height 17
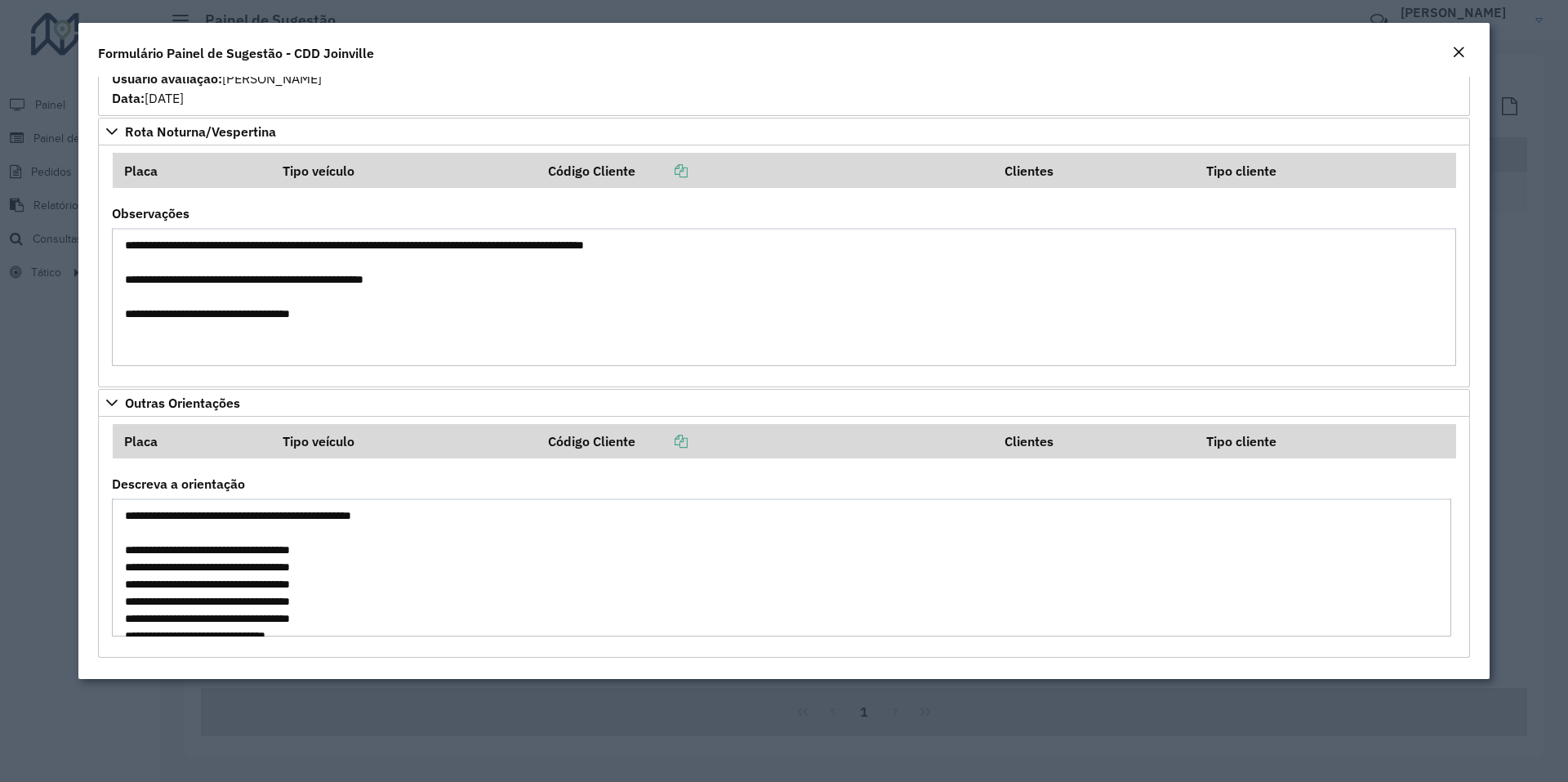
scroll to position [240, 0]
